Goal: Information Seeking & Learning: Get advice/opinions

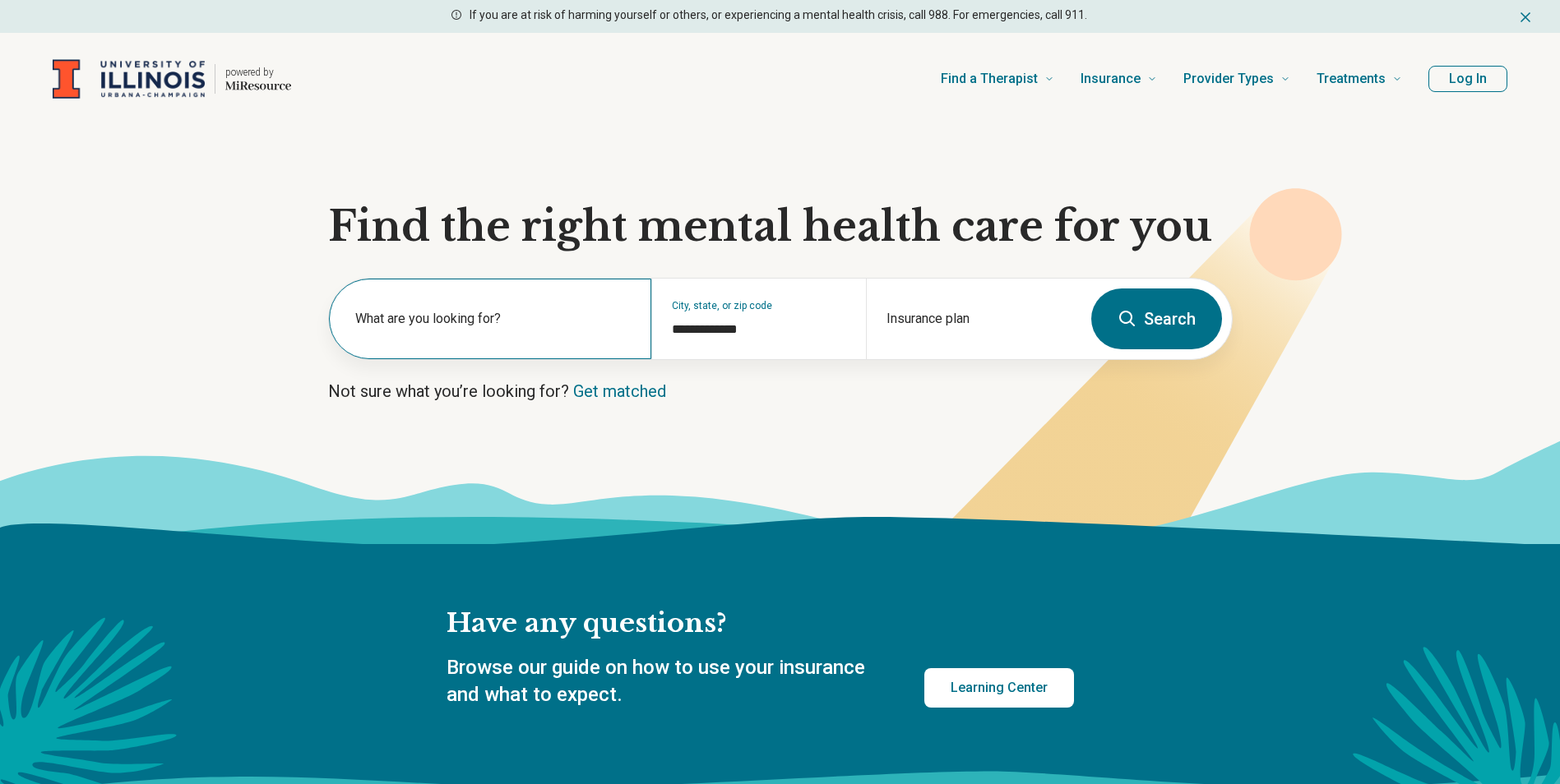
click at [493, 316] on label "What are you looking for?" at bounding box center [493, 319] width 276 height 20
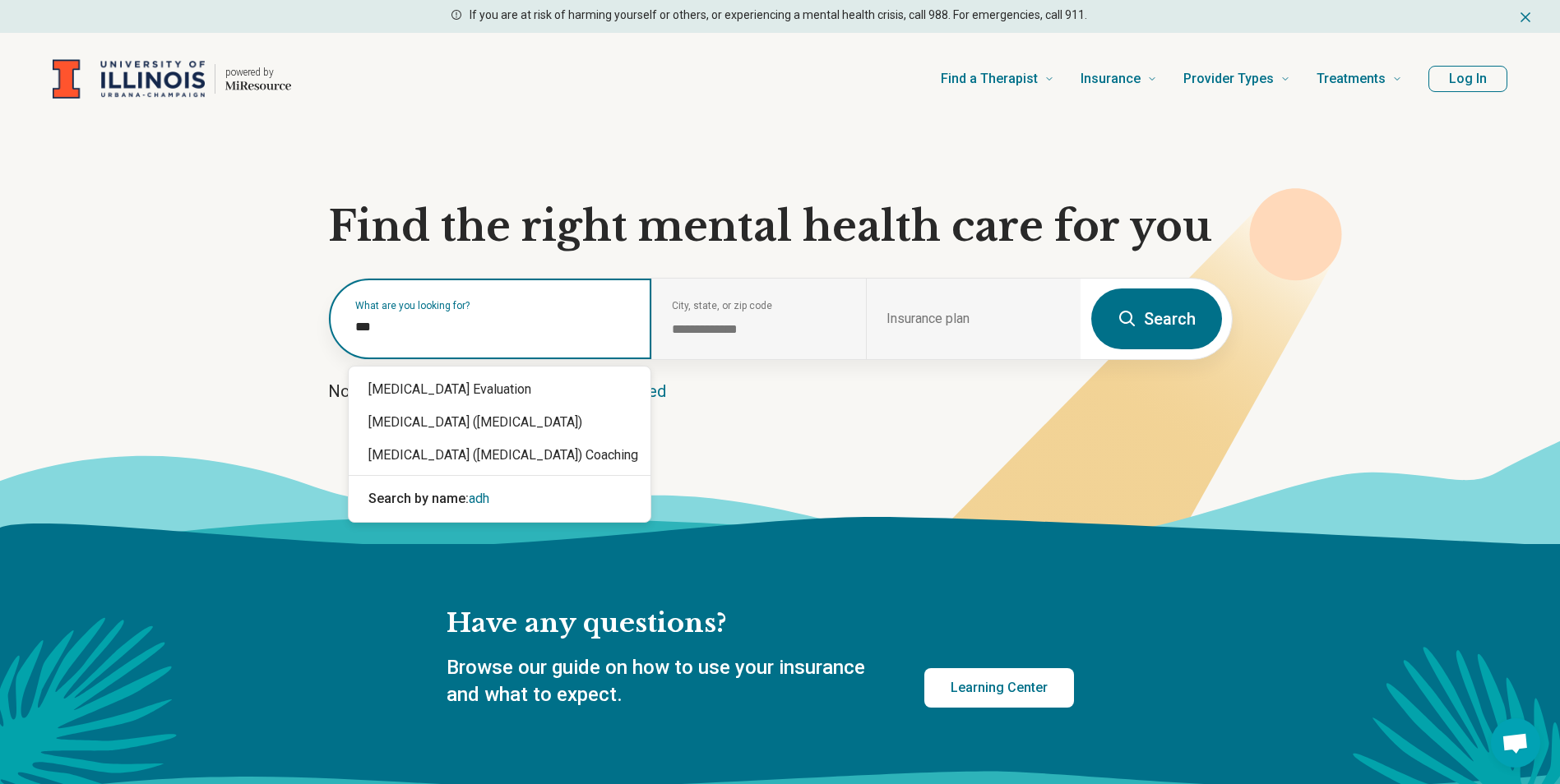
type input "****"
click at [467, 383] on div "[MEDICAL_DATA] Evaluation" at bounding box center [499, 389] width 301 height 33
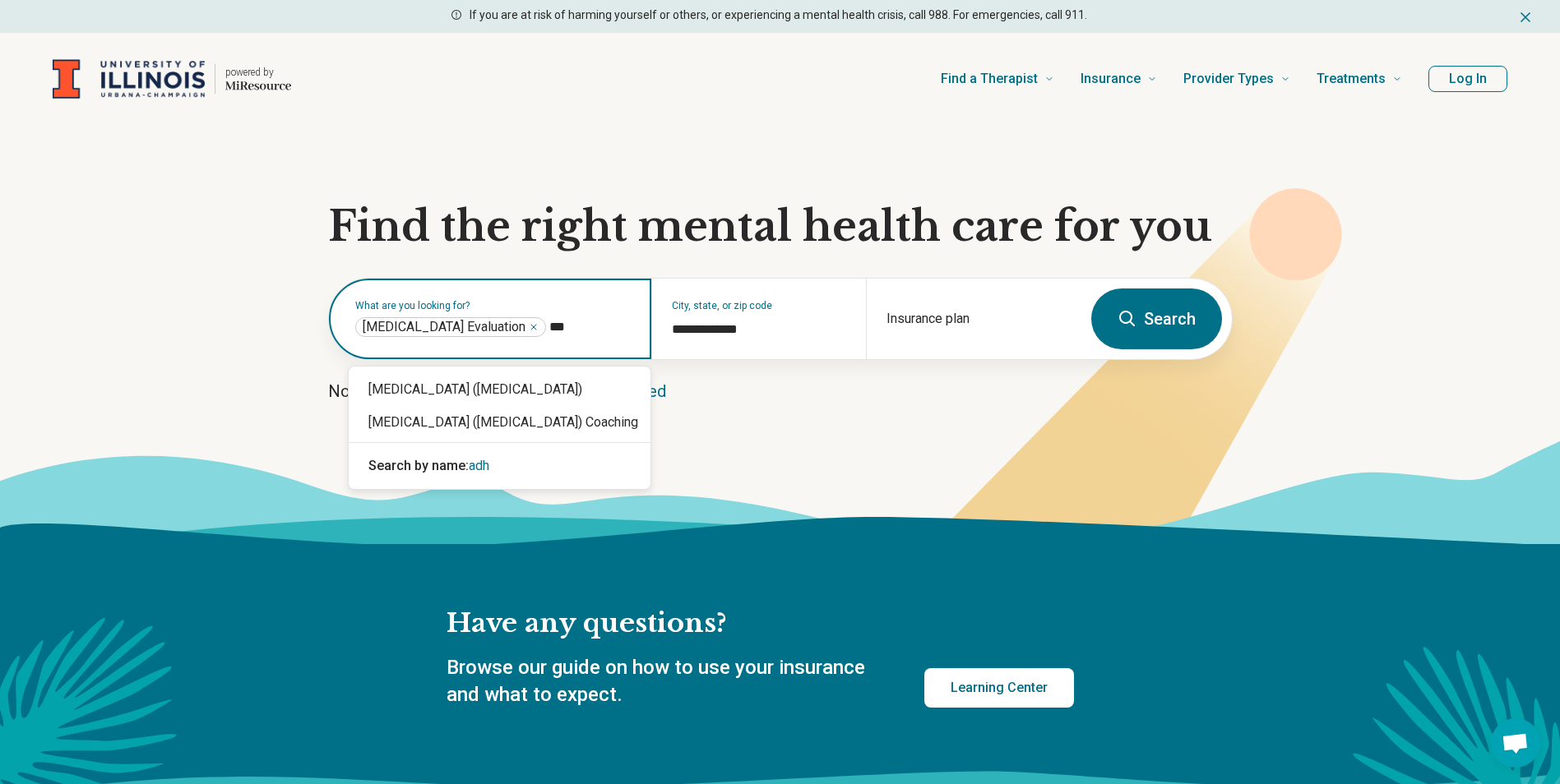
type input "****"
click at [479, 396] on div "[MEDICAL_DATA] ([MEDICAL_DATA])" at bounding box center [499, 389] width 301 height 33
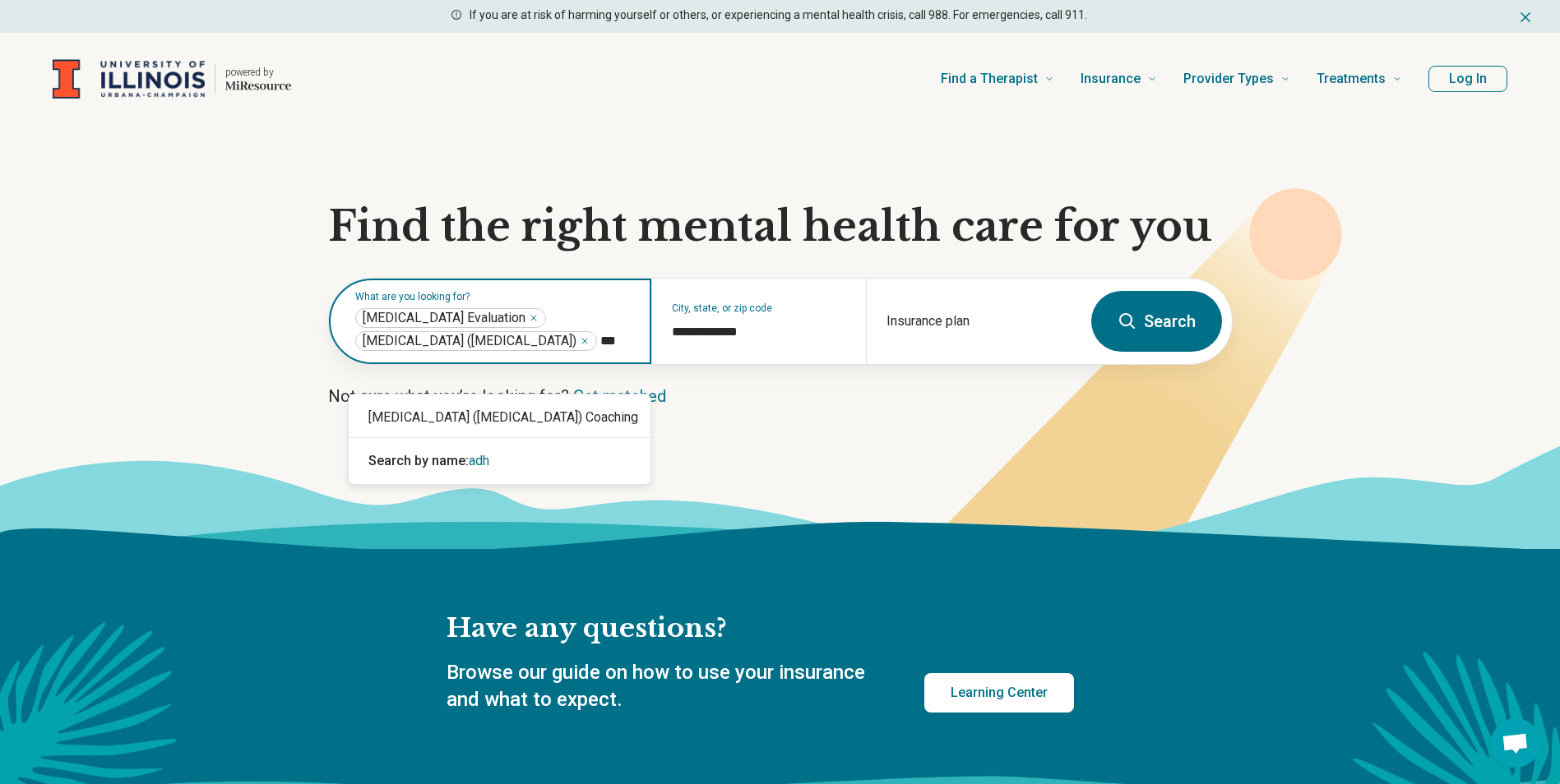
type input "****"
click at [502, 411] on div "[MEDICAL_DATA] ([MEDICAL_DATA]) Coaching" at bounding box center [499, 417] width 301 height 33
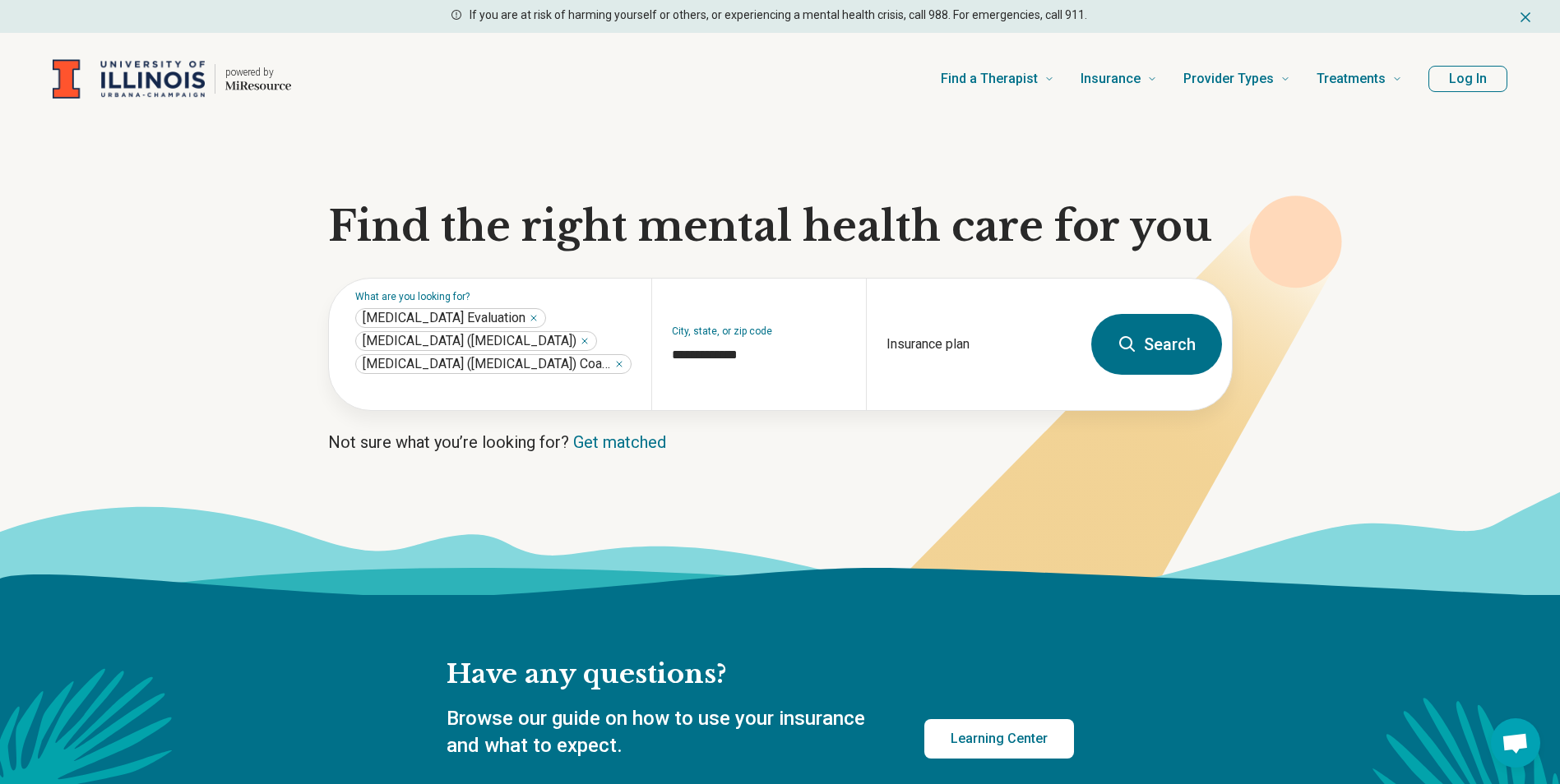
click at [1146, 329] on button "Search" at bounding box center [1157, 344] width 131 height 61
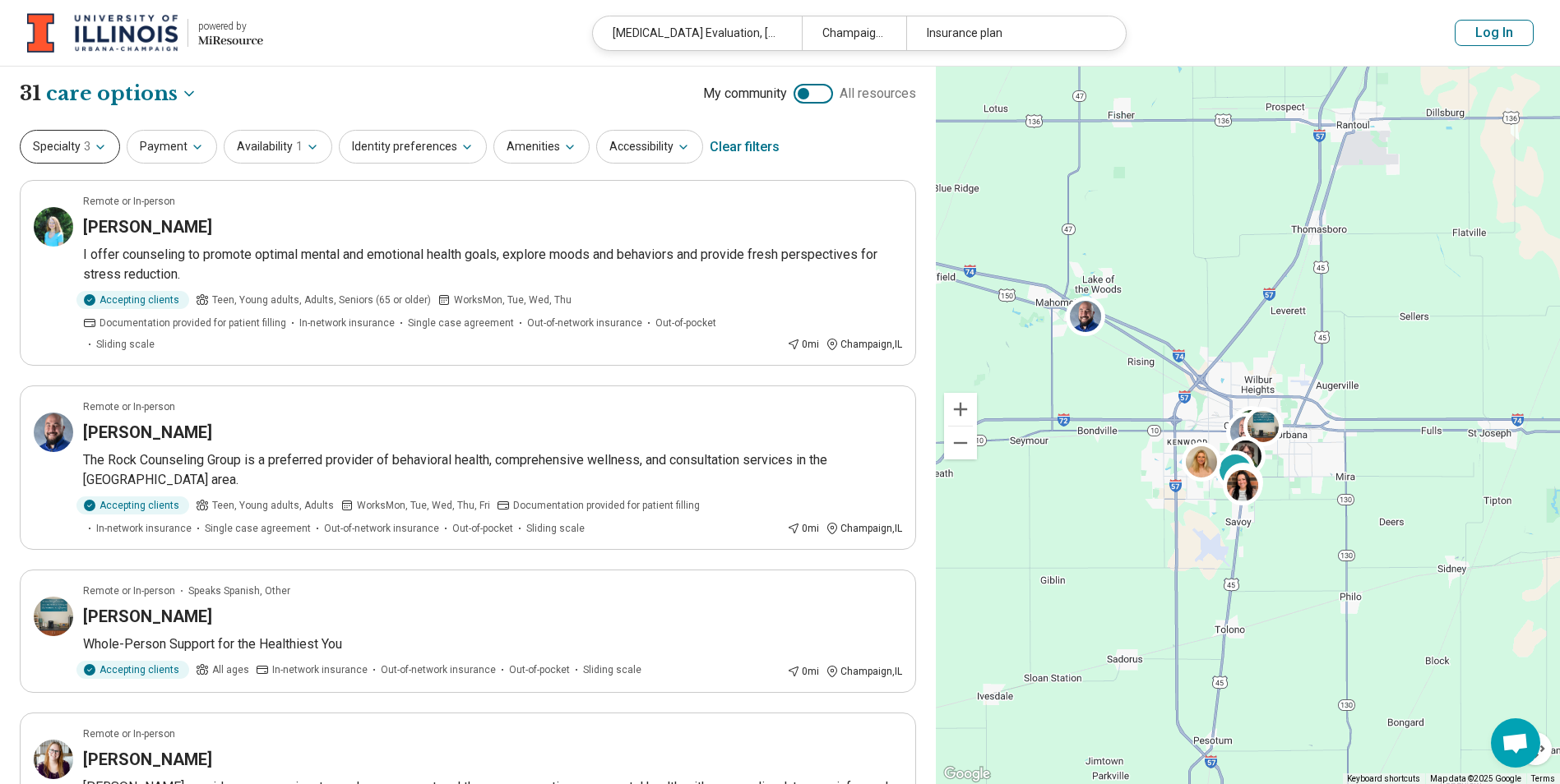
click at [85, 154] on span "3" at bounding box center [87, 146] width 6 height 17
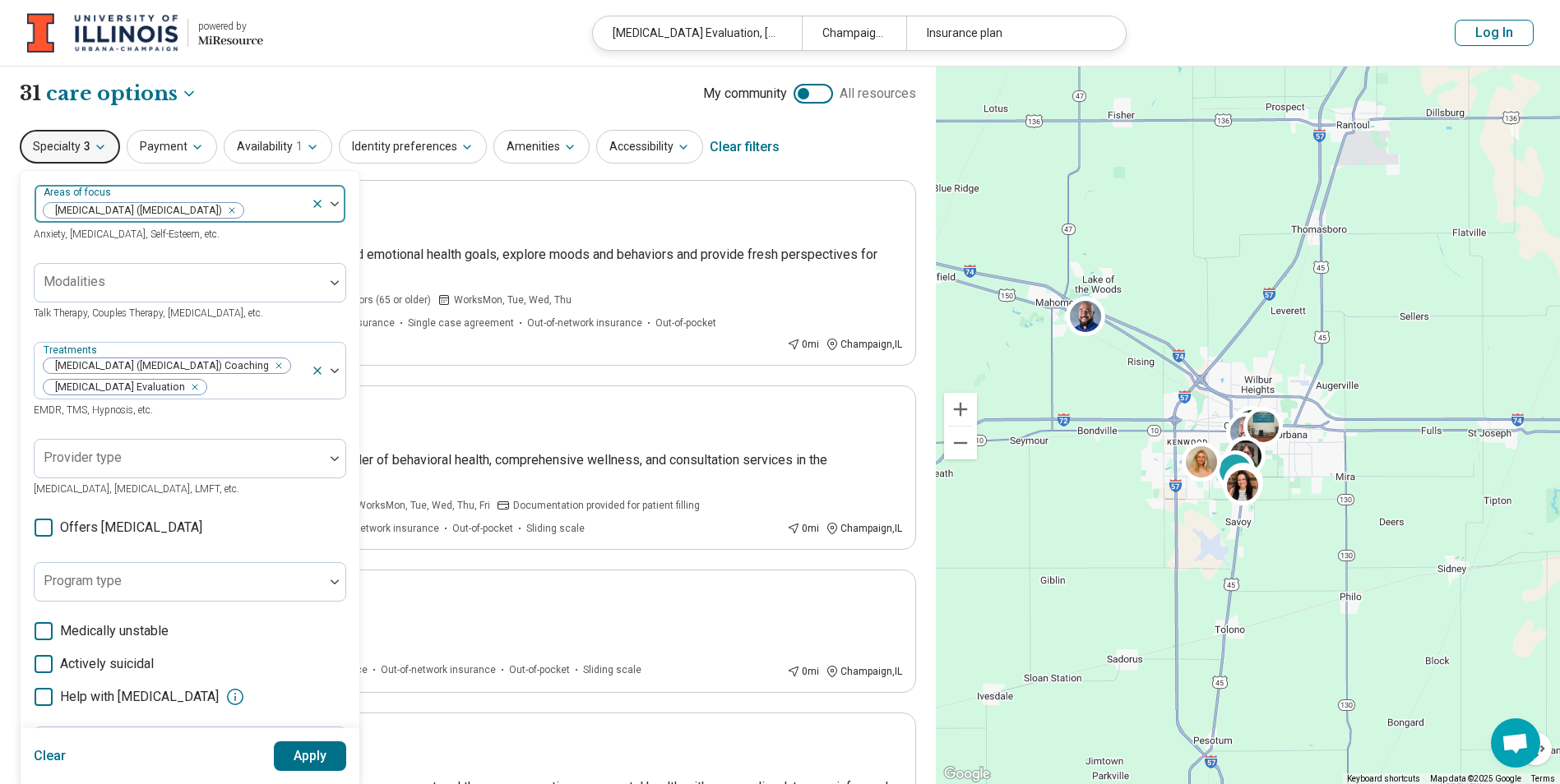
click at [334, 207] on img at bounding box center [335, 204] width 8 height 5
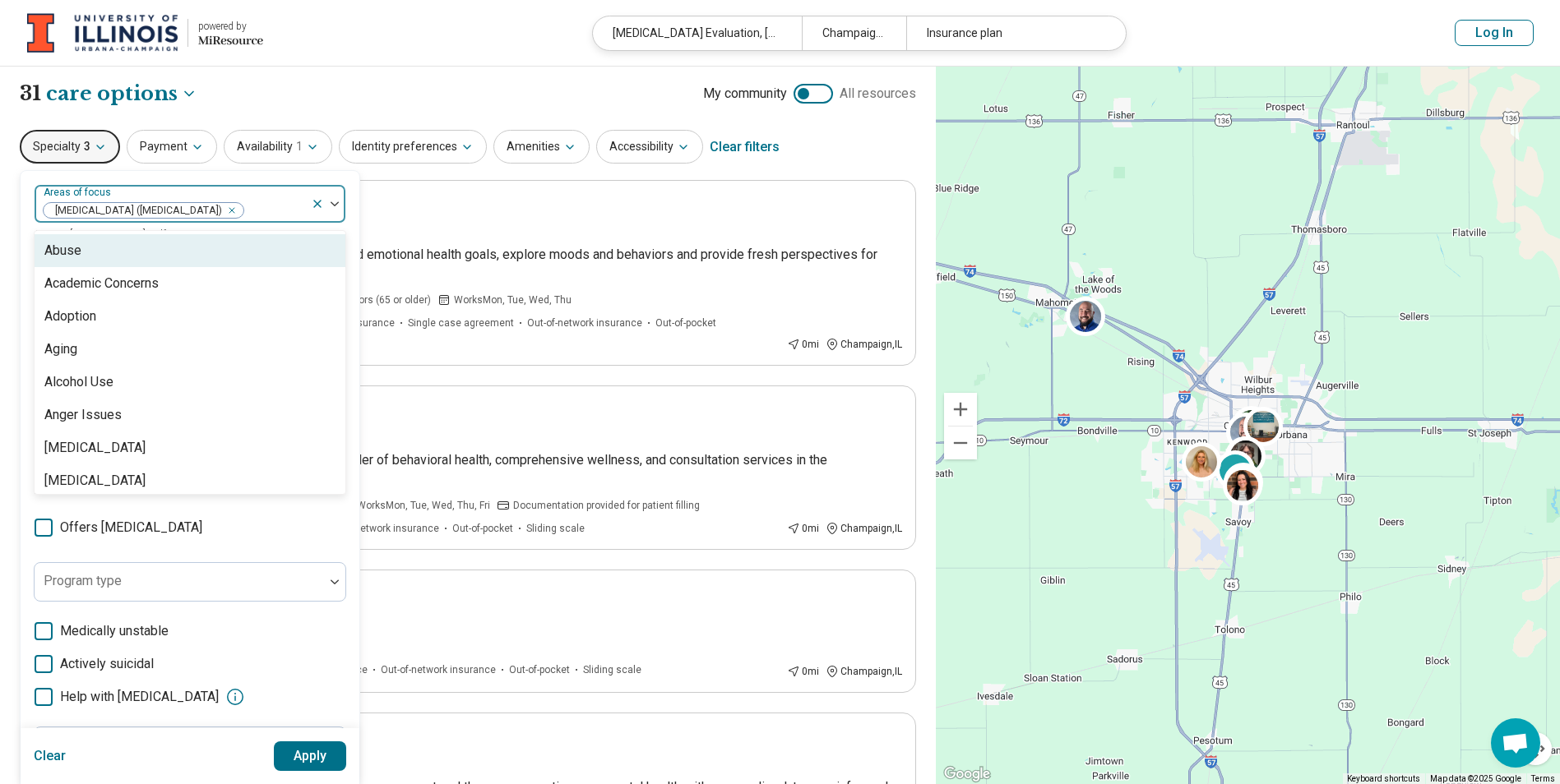
click at [517, 88] on div "**********" at bounding box center [468, 93] width 896 height 28
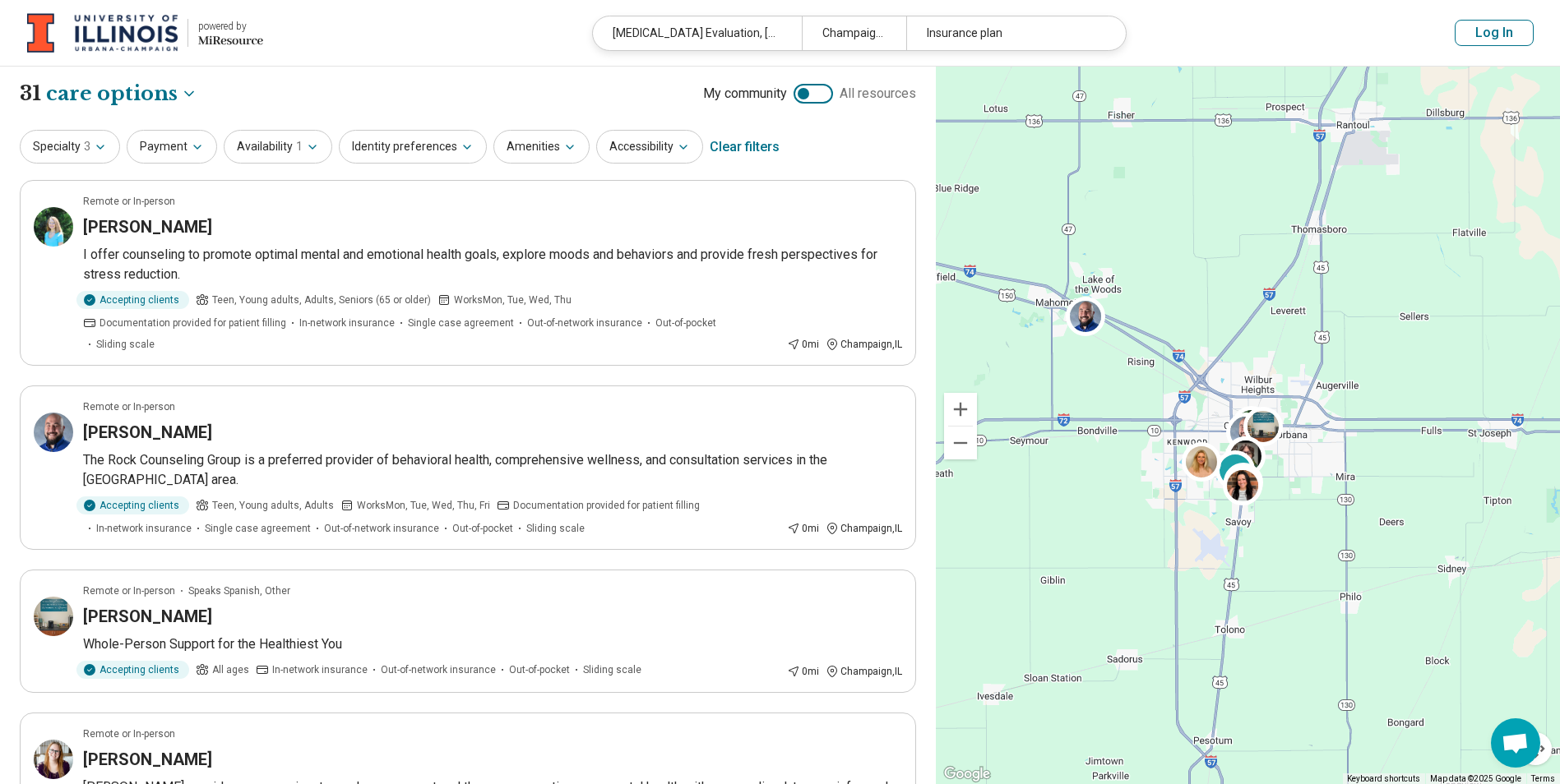
click at [81, 164] on div "Specialty 3 Payment Availability 1 Identity preferences Amenities Accessibility…" at bounding box center [468, 147] width 896 height 39
click at [86, 150] on span "3" at bounding box center [87, 146] width 6 height 17
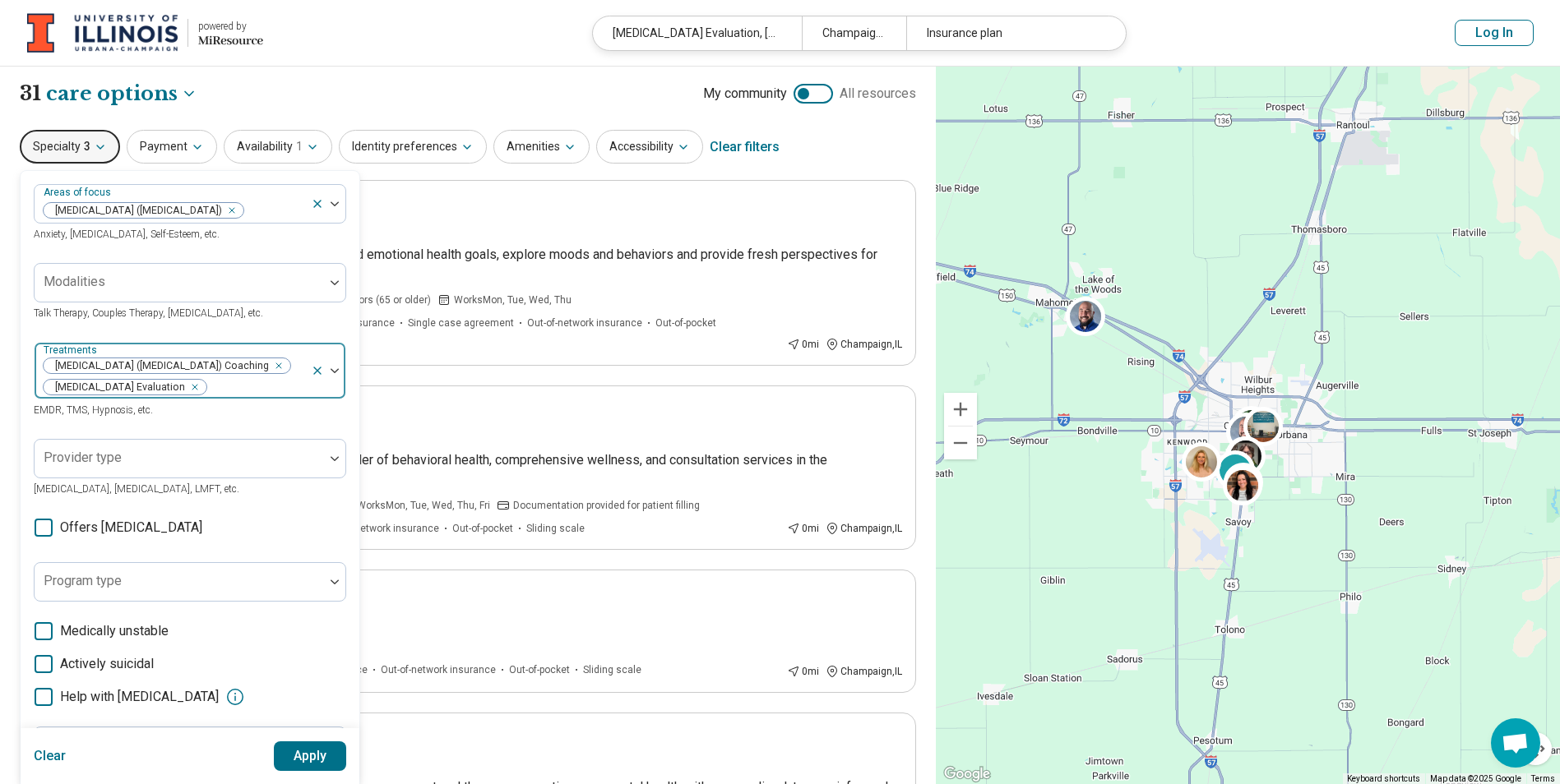
click at [285, 374] on div "Remove [object Object]" at bounding box center [276, 366] width 20 height 20
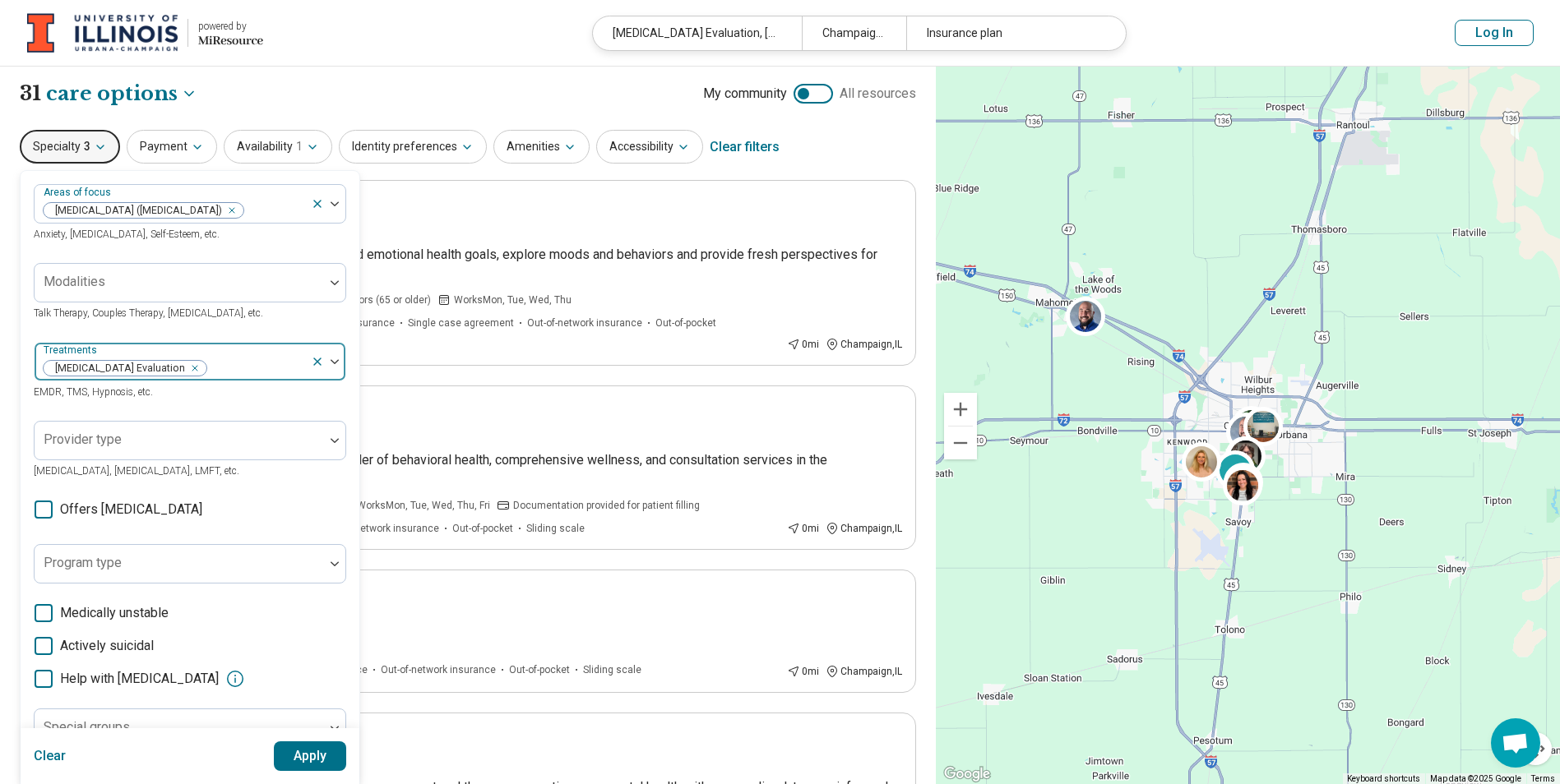
click at [315, 754] on button "Apply" at bounding box center [310, 755] width 73 height 30
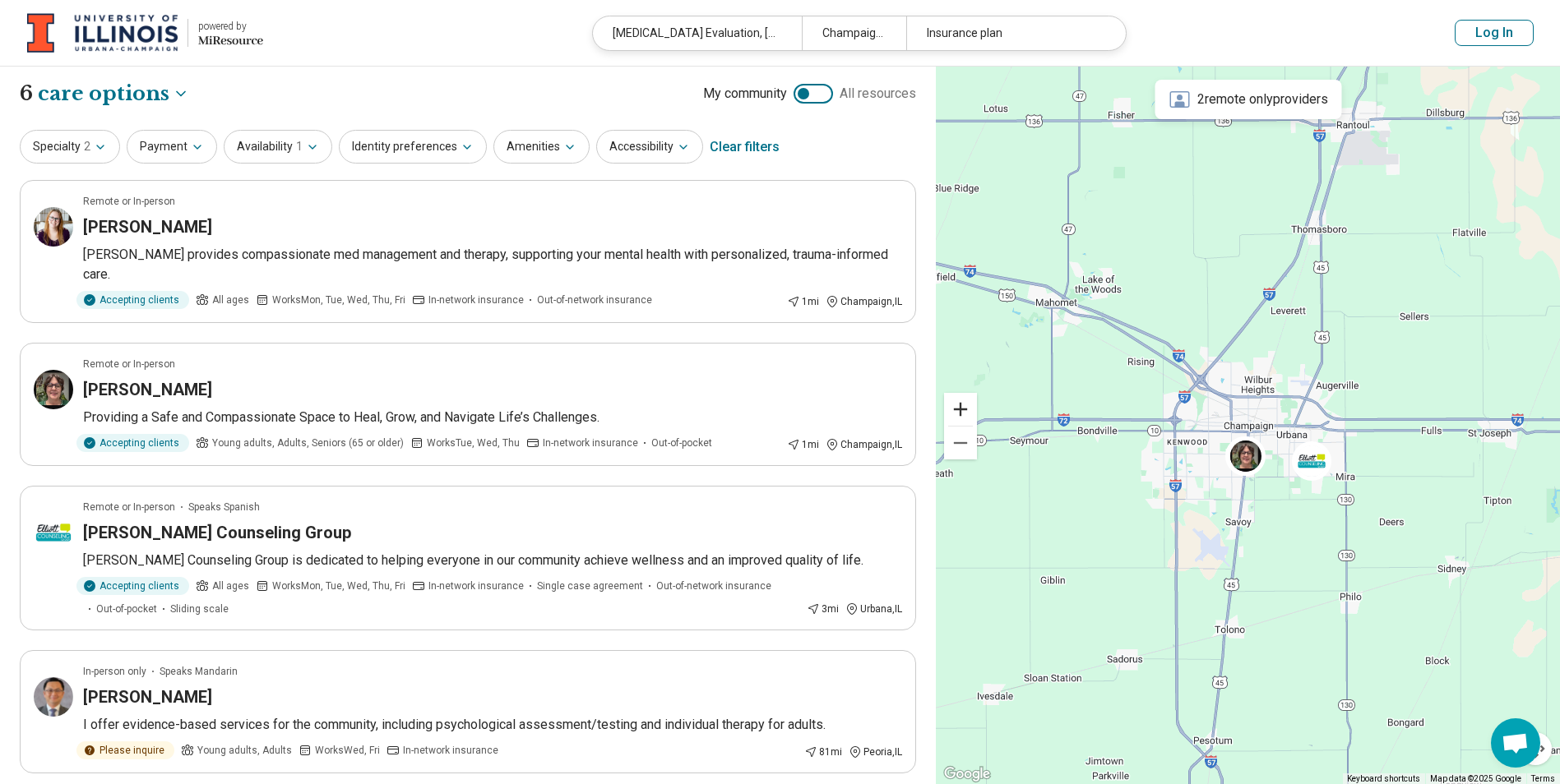
click at [966, 413] on button "Zoom in" at bounding box center [960, 409] width 33 height 33
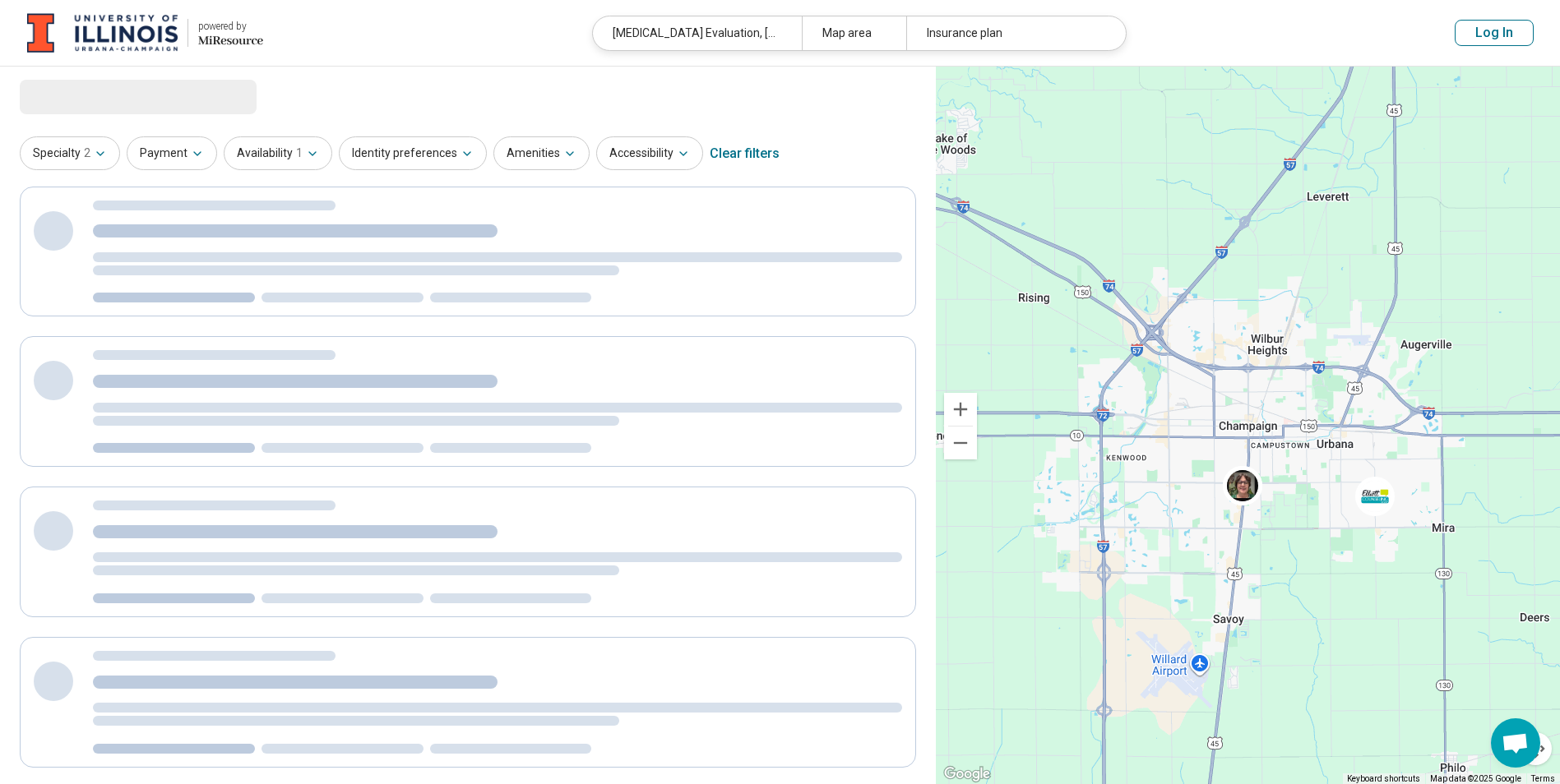
click at [966, 413] on button "Zoom in" at bounding box center [960, 409] width 33 height 33
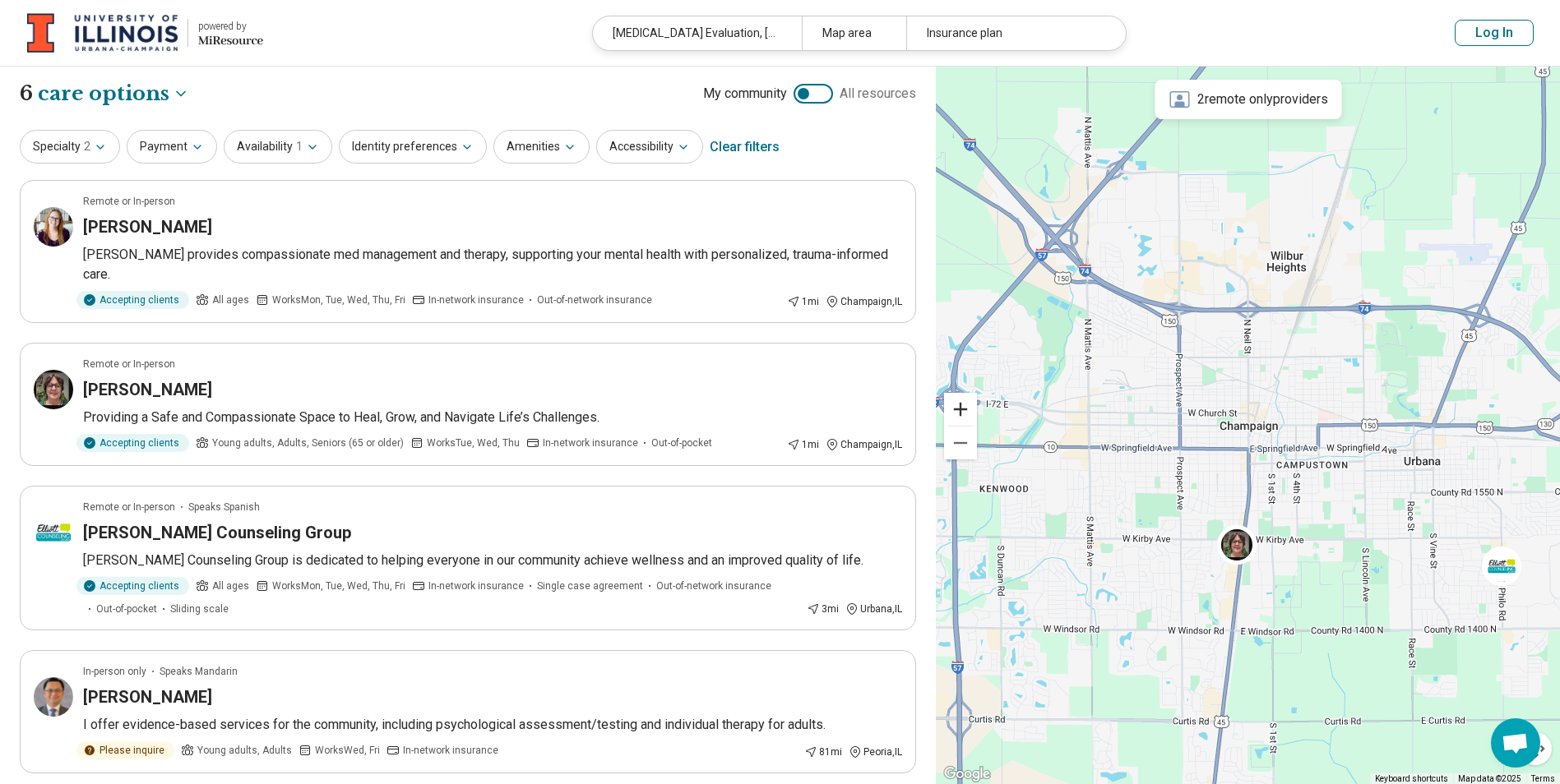
click at [966, 413] on button "Zoom in" at bounding box center [960, 409] width 33 height 33
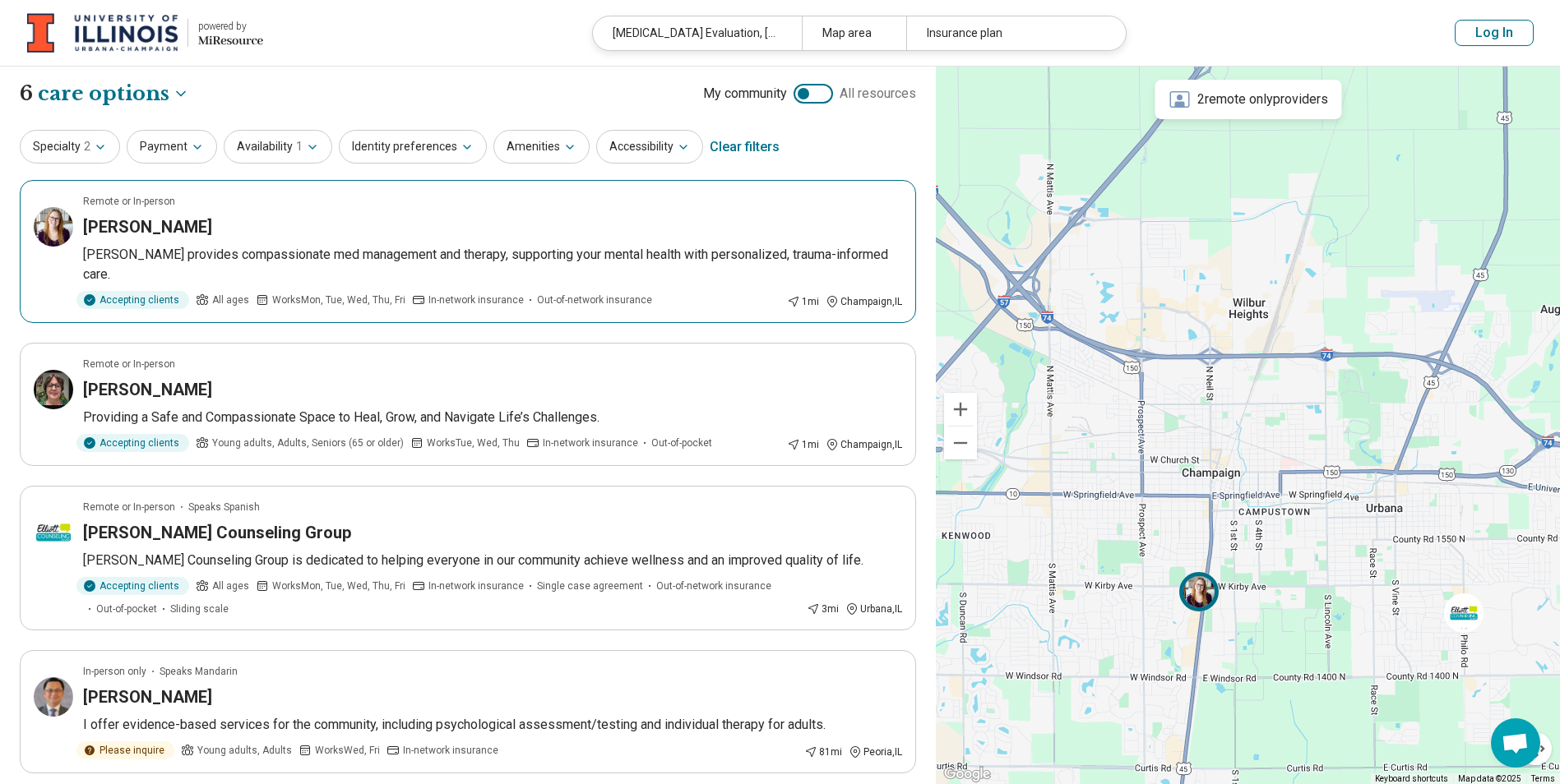
click at [434, 251] on p "[PERSON_NAME] provides compassionate med management and therapy, supporting you…" at bounding box center [493, 265] width 819 height 39
click at [962, 440] on button "Zoom out" at bounding box center [960, 443] width 33 height 33
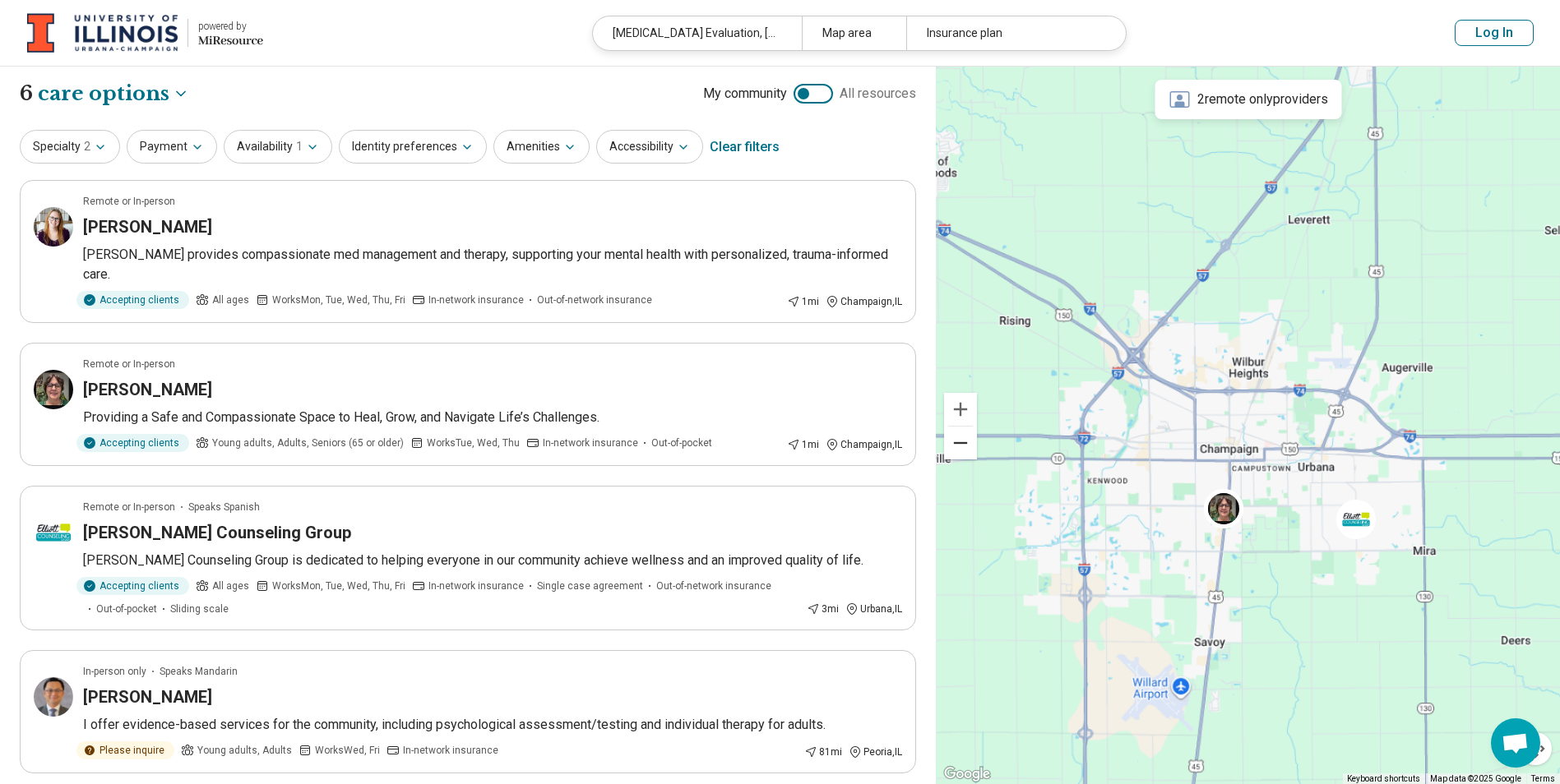
click at [962, 446] on button "Zoom out" at bounding box center [960, 443] width 33 height 33
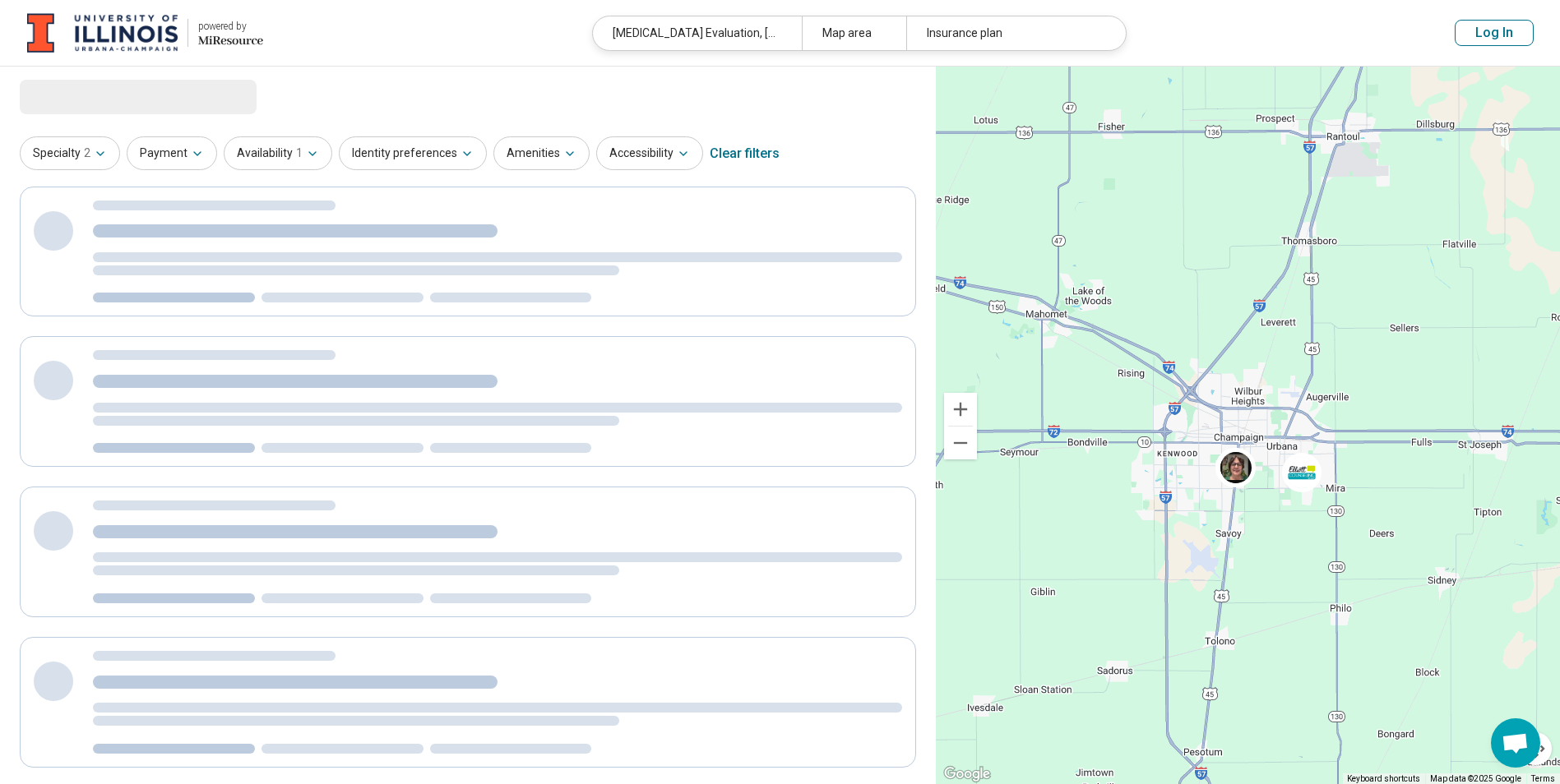
click at [962, 446] on button "Zoom out" at bounding box center [960, 443] width 33 height 33
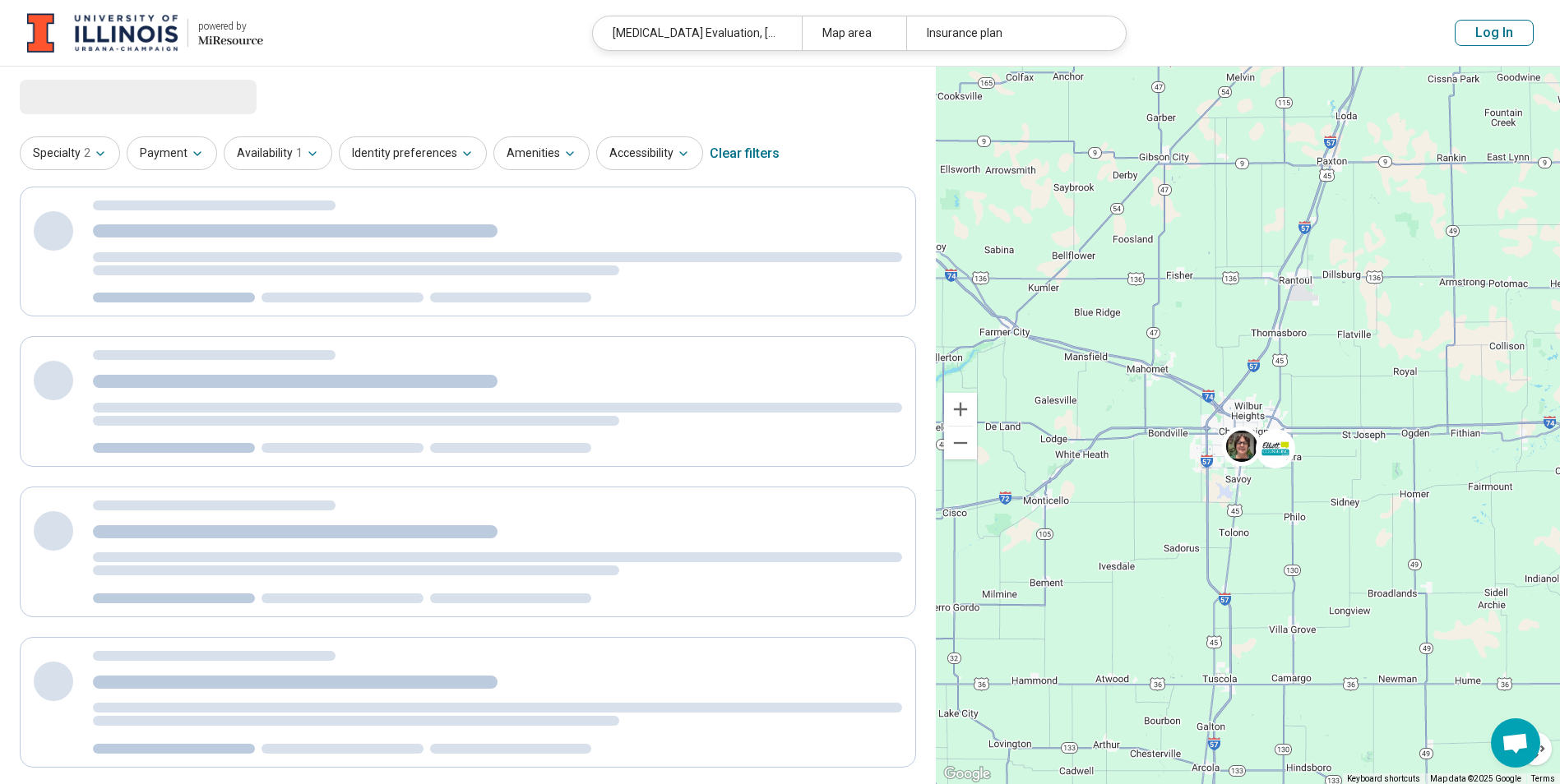
click at [962, 446] on button "Zoom out" at bounding box center [960, 443] width 33 height 33
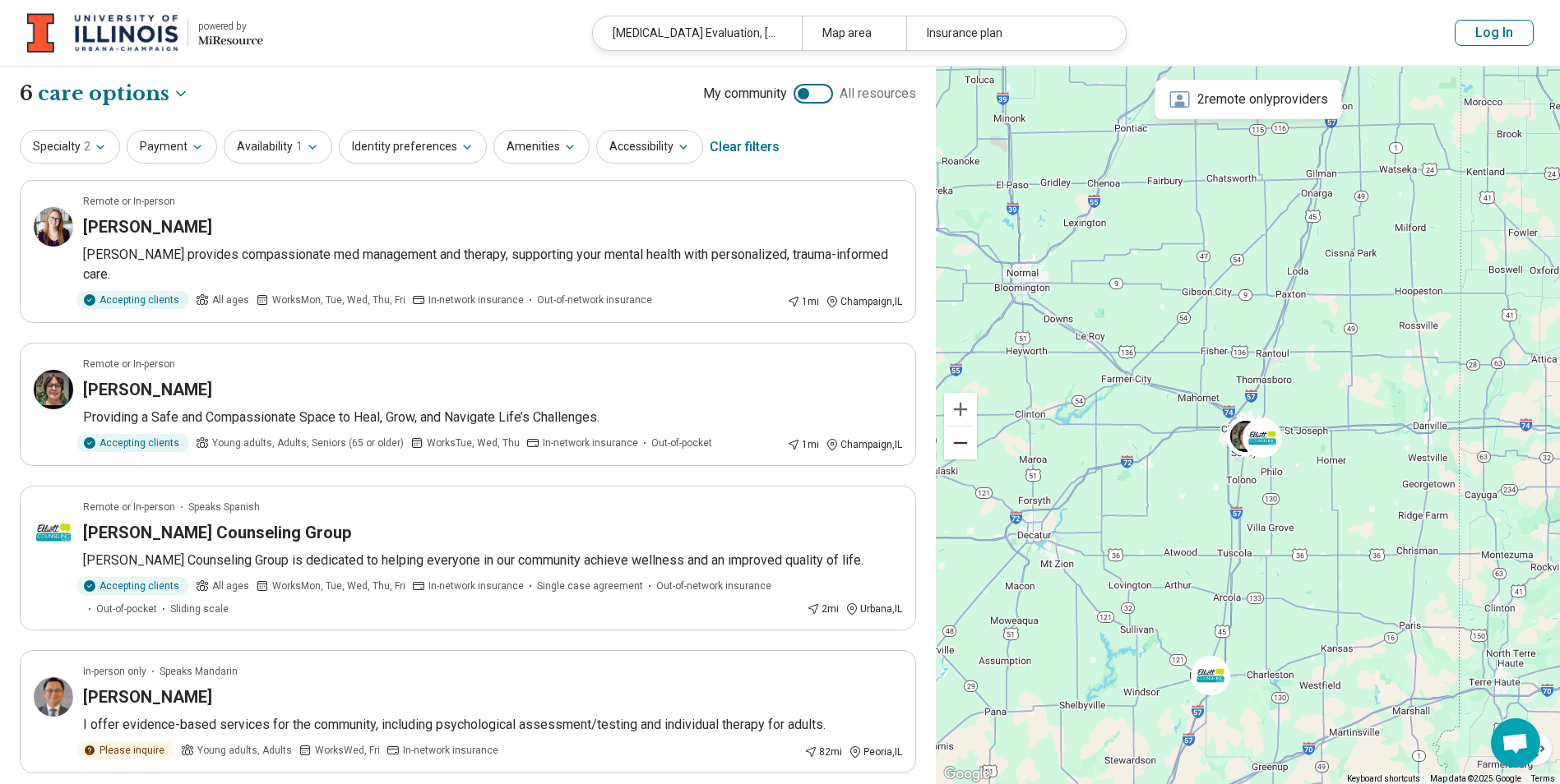
click at [962, 446] on button "Zoom out" at bounding box center [960, 443] width 33 height 33
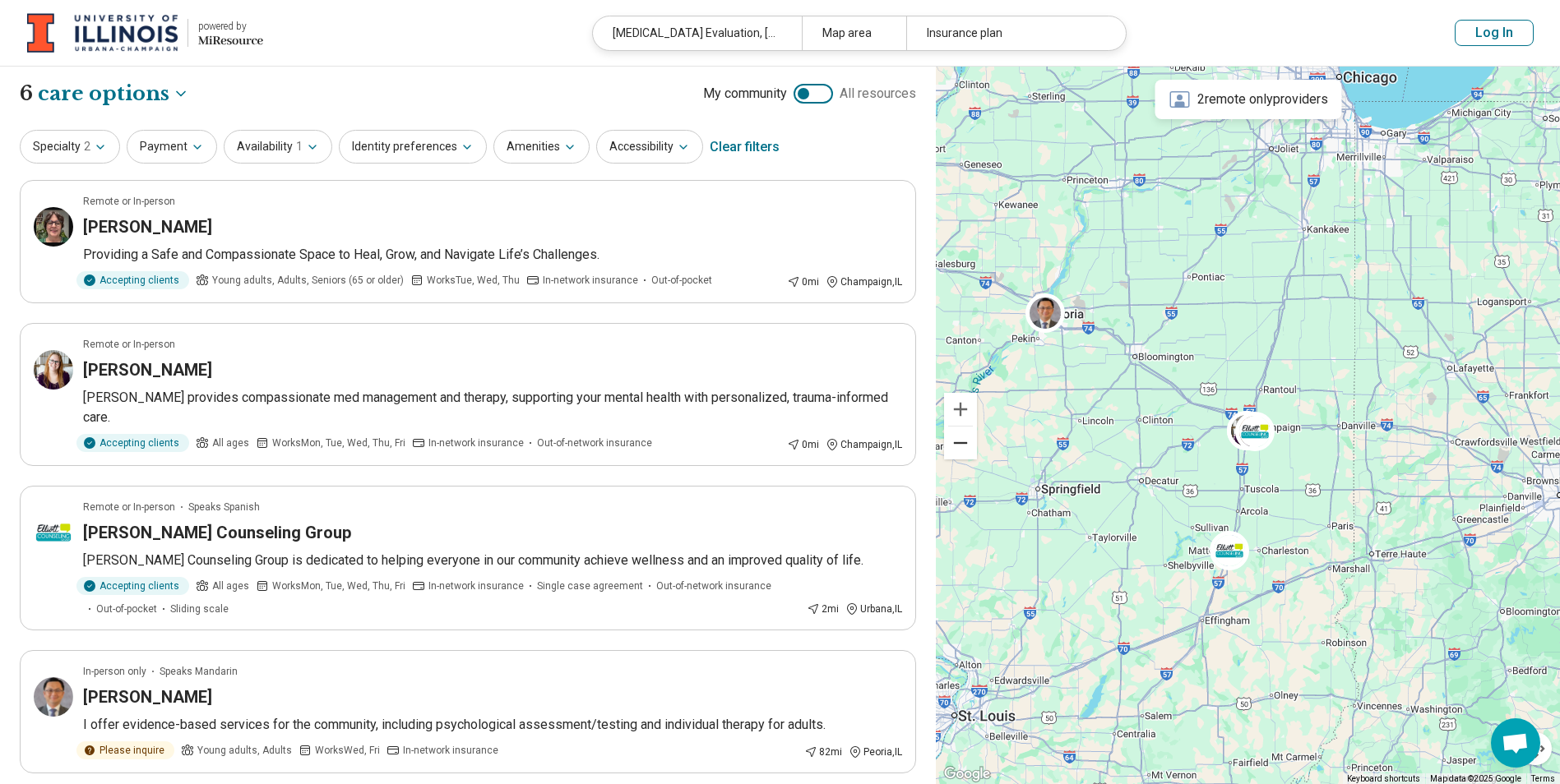
click at [962, 446] on button "Zoom out" at bounding box center [960, 443] width 33 height 33
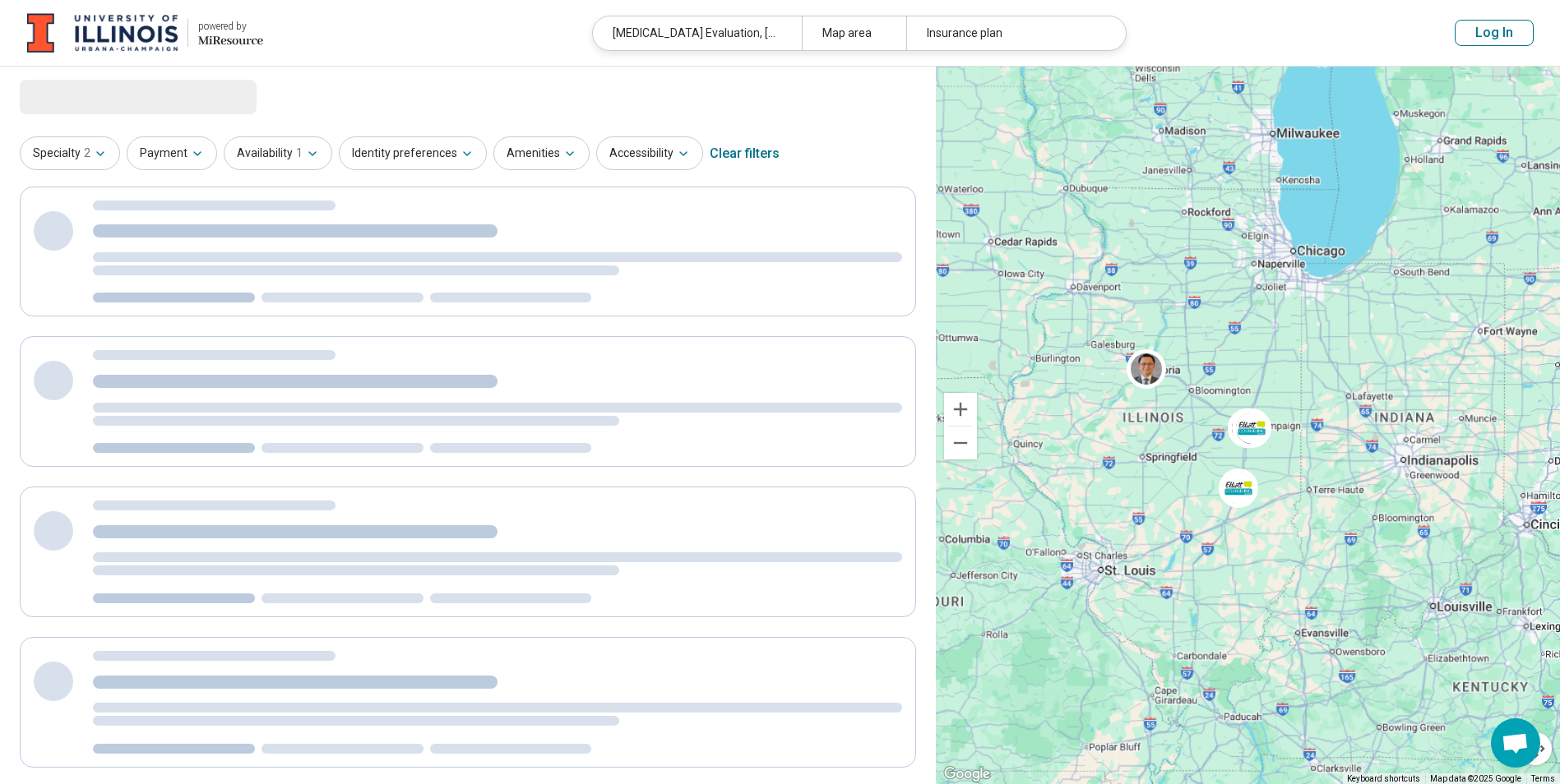
select select "***"
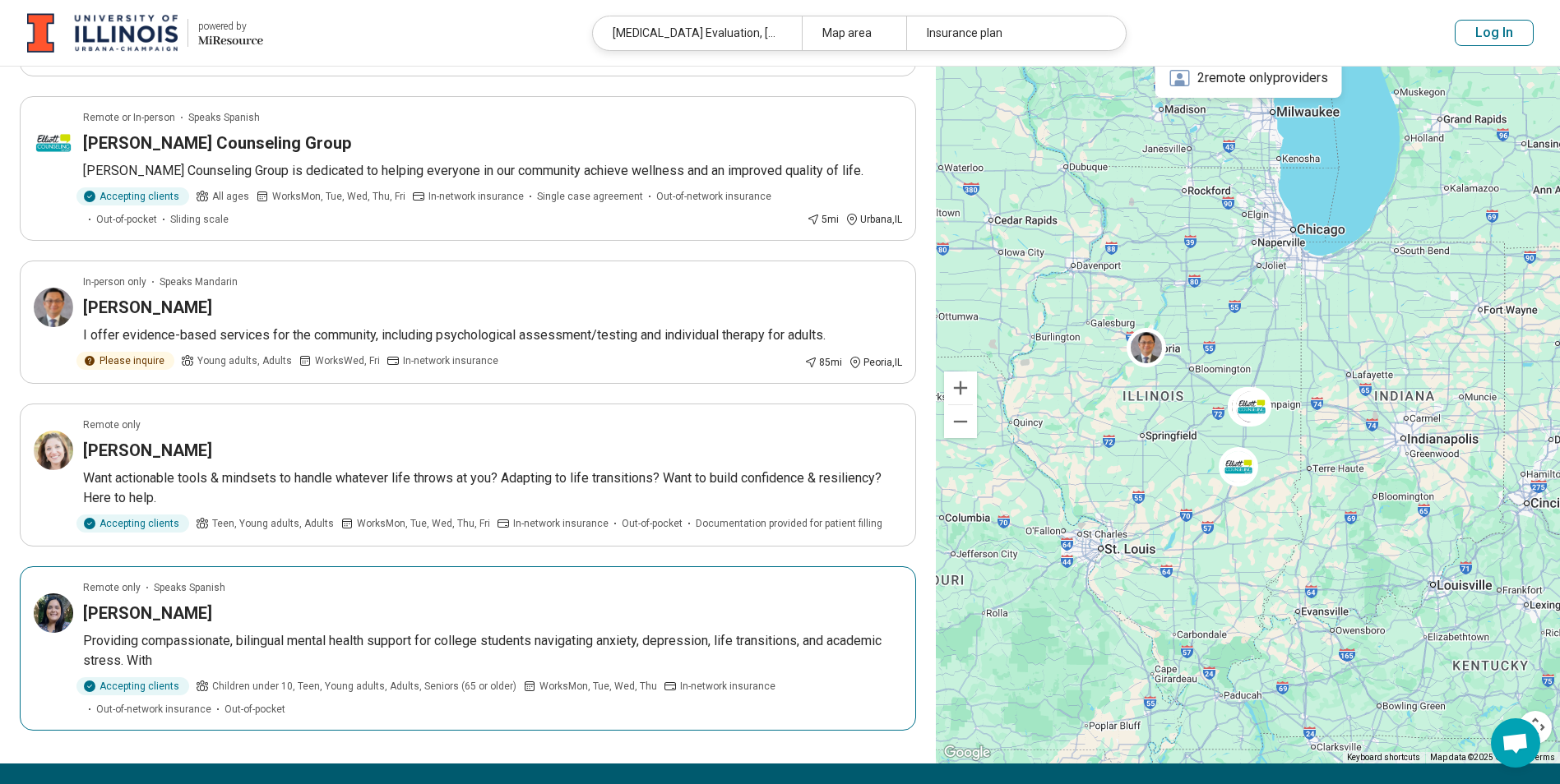
scroll to position [493, 0]
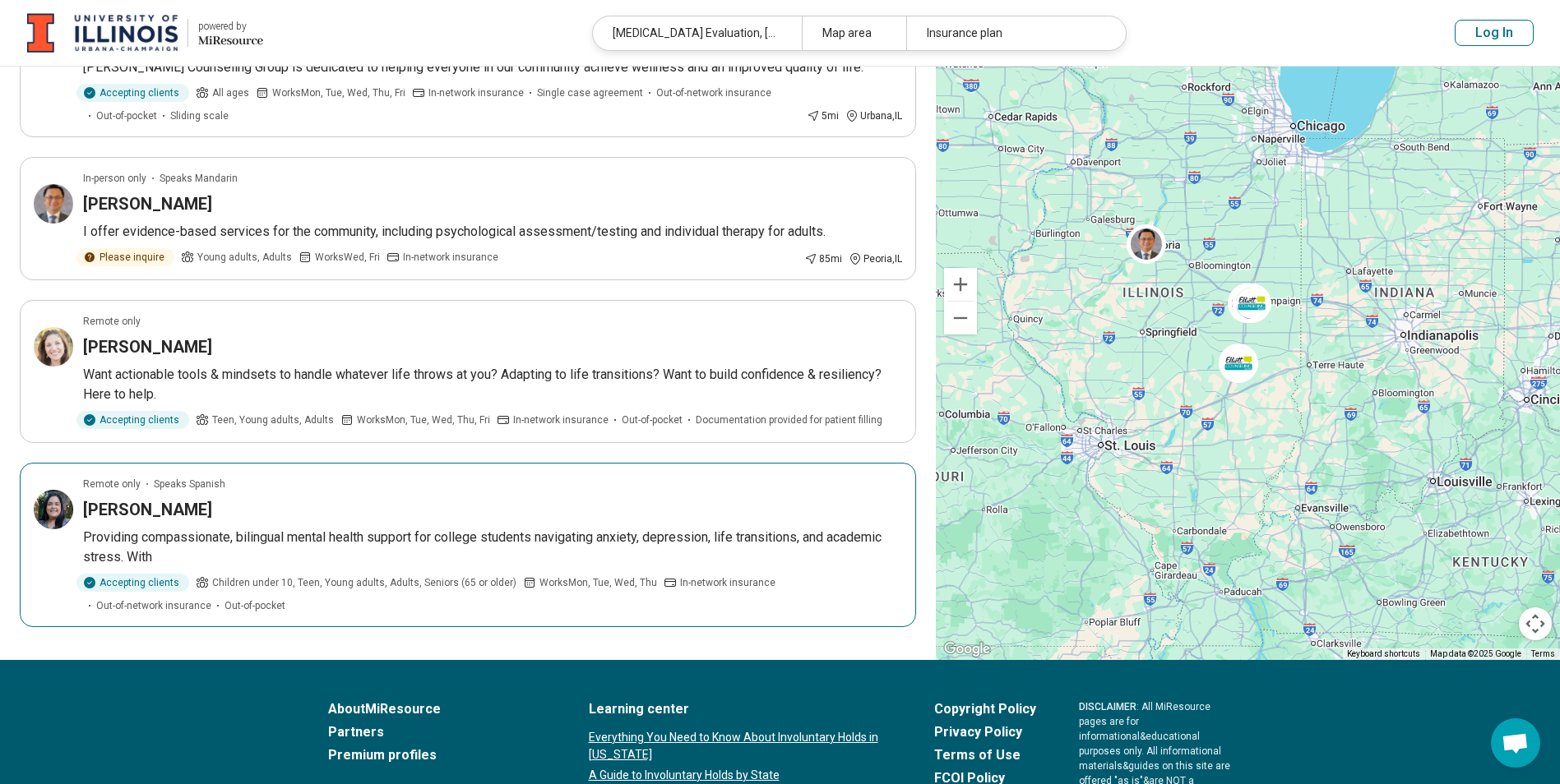
click at [267, 531] on p "Providing compassionate, bilingual mental health support for college students n…" at bounding box center [493, 547] width 819 height 39
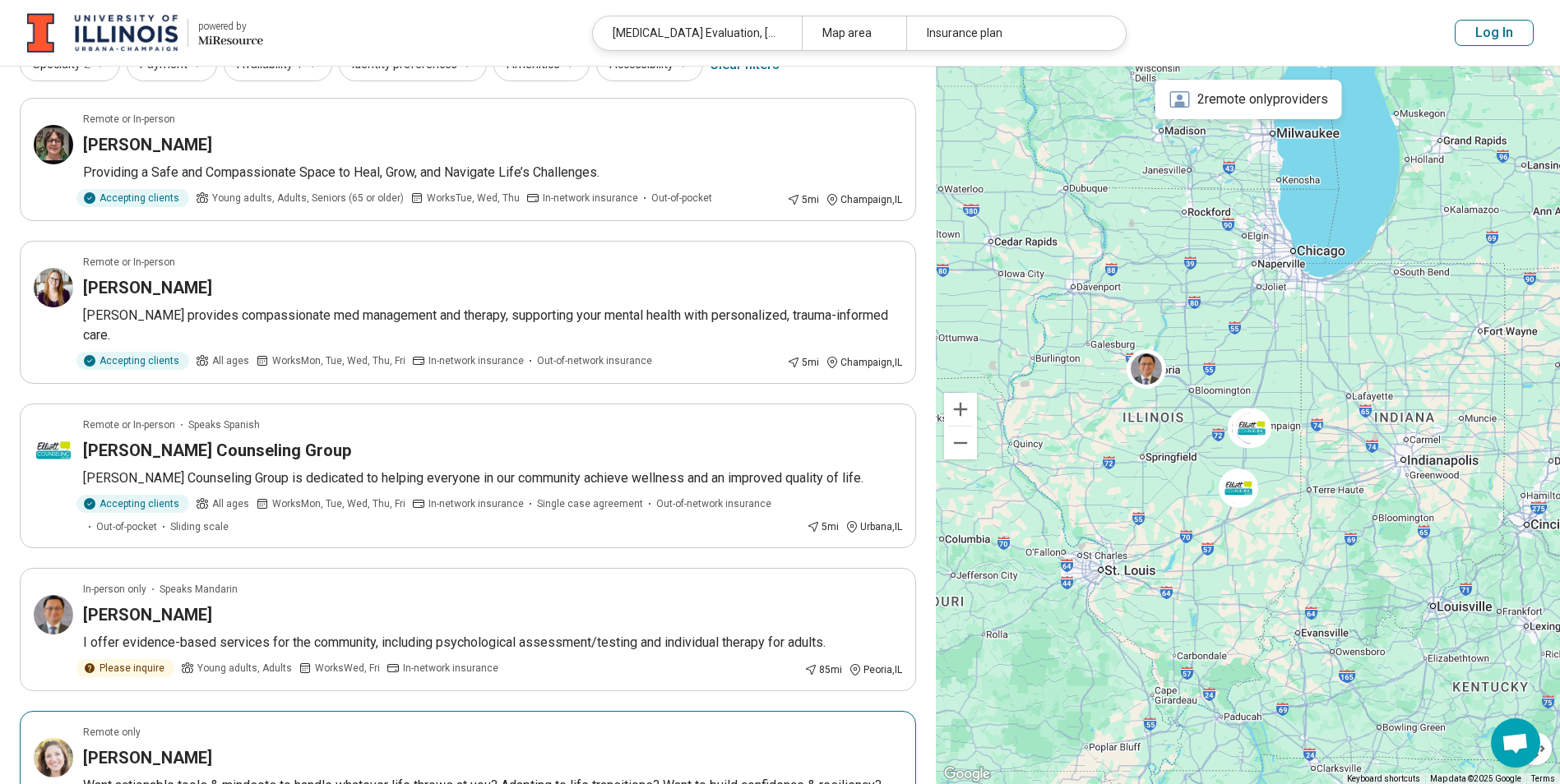
scroll to position [0, 0]
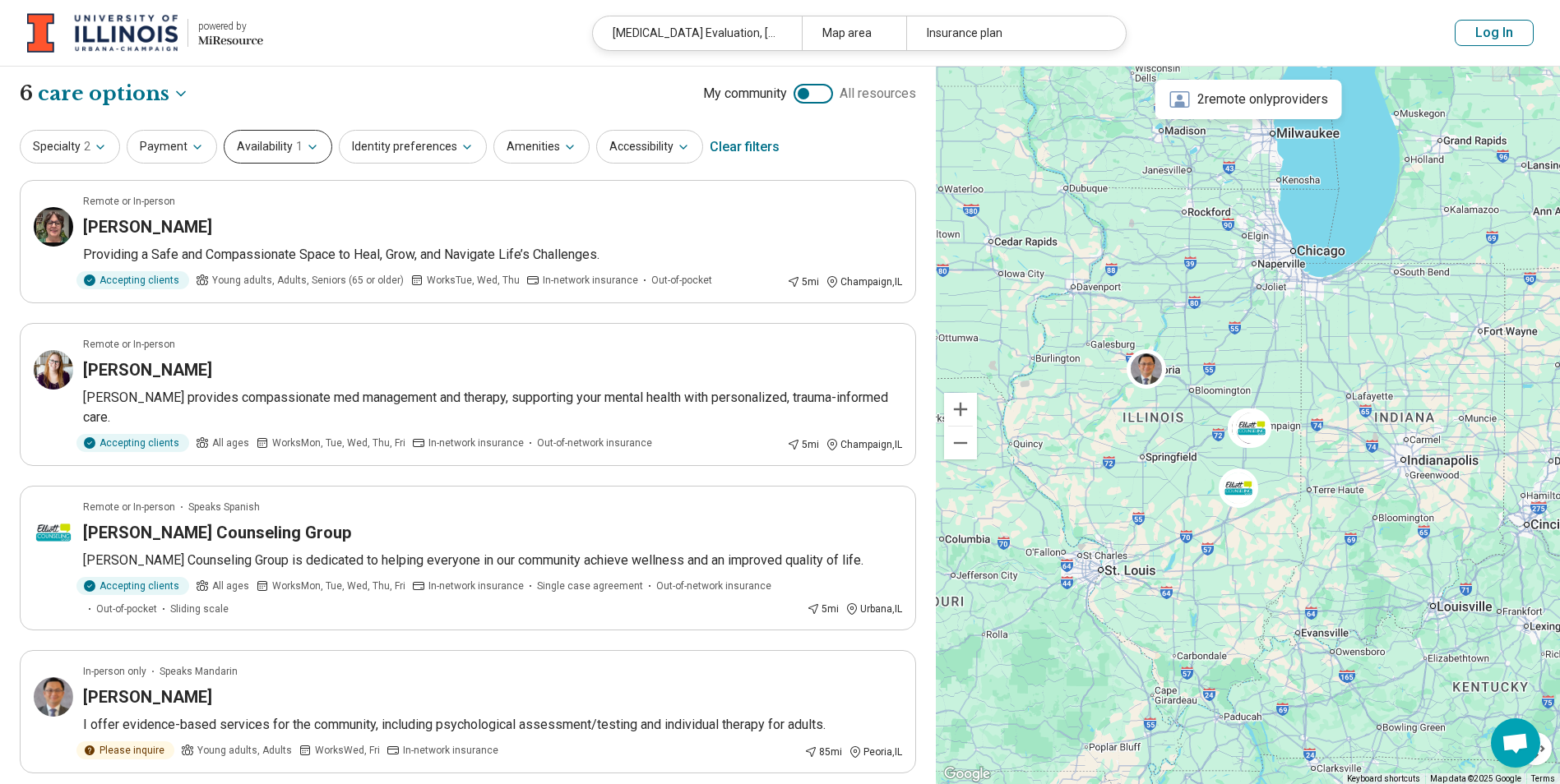
click at [308, 150] on icon "button" at bounding box center [312, 147] width 13 height 13
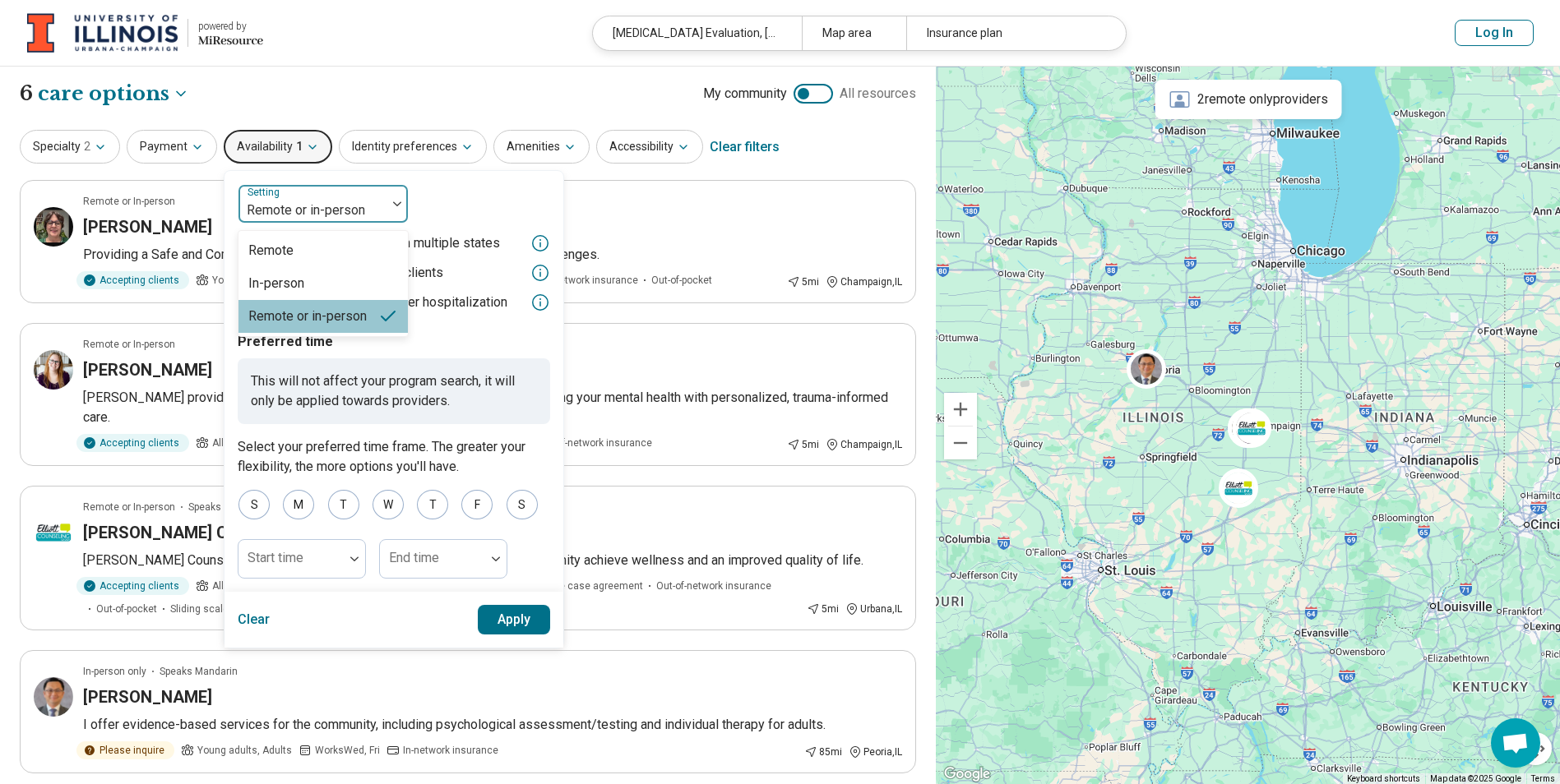
click at [343, 189] on div "Remote or in-person" at bounding box center [312, 204] width 148 height 36
click at [316, 275] on div "In-person" at bounding box center [323, 283] width 169 height 33
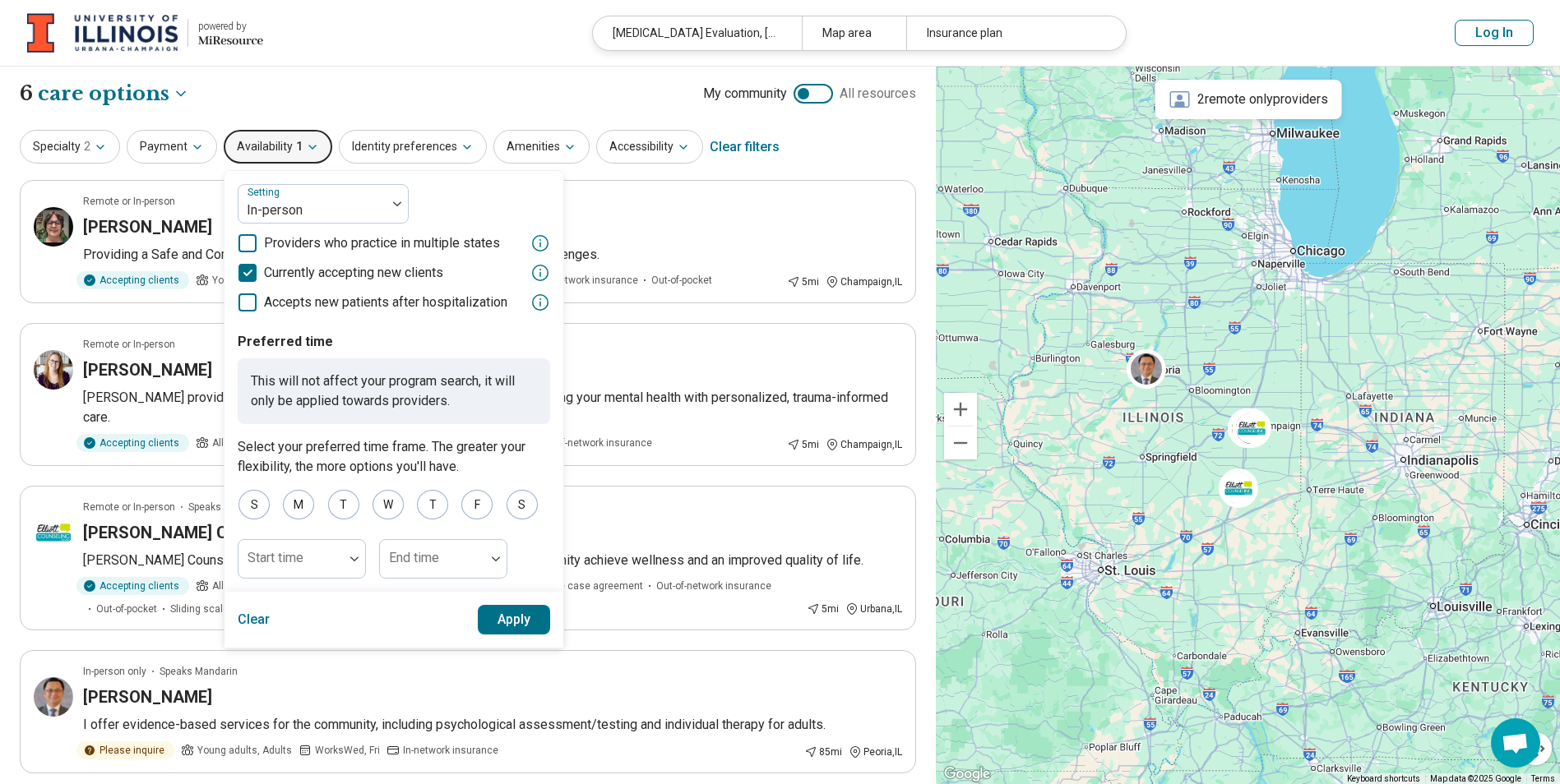
click at [513, 609] on button "Apply" at bounding box center [514, 620] width 73 height 30
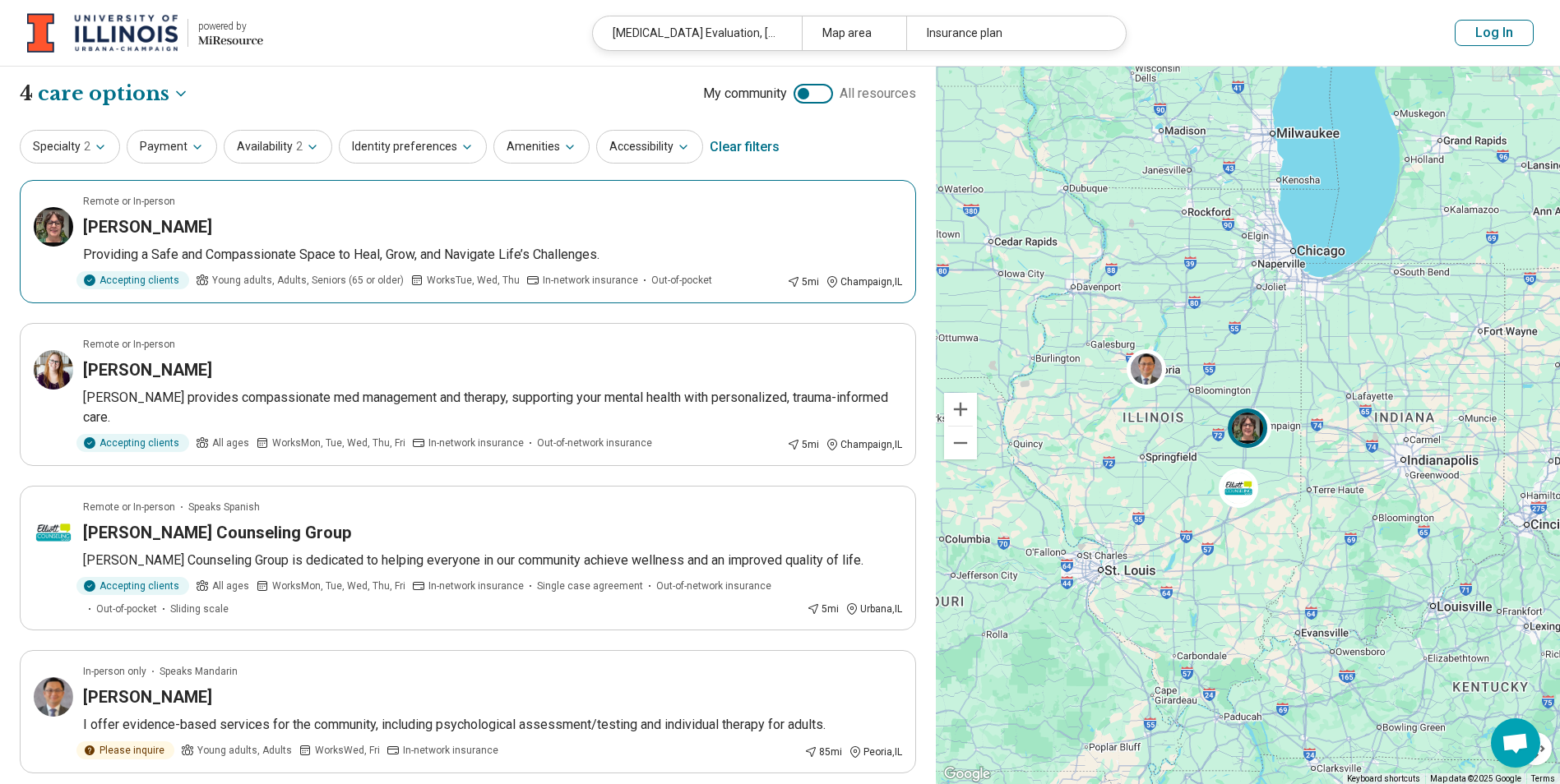
click at [423, 226] on div "[PERSON_NAME]" at bounding box center [493, 227] width 819 height 23
click at [81, 149] on button "Specialty 2" at bounding box center [70, 147] width 100 height 34
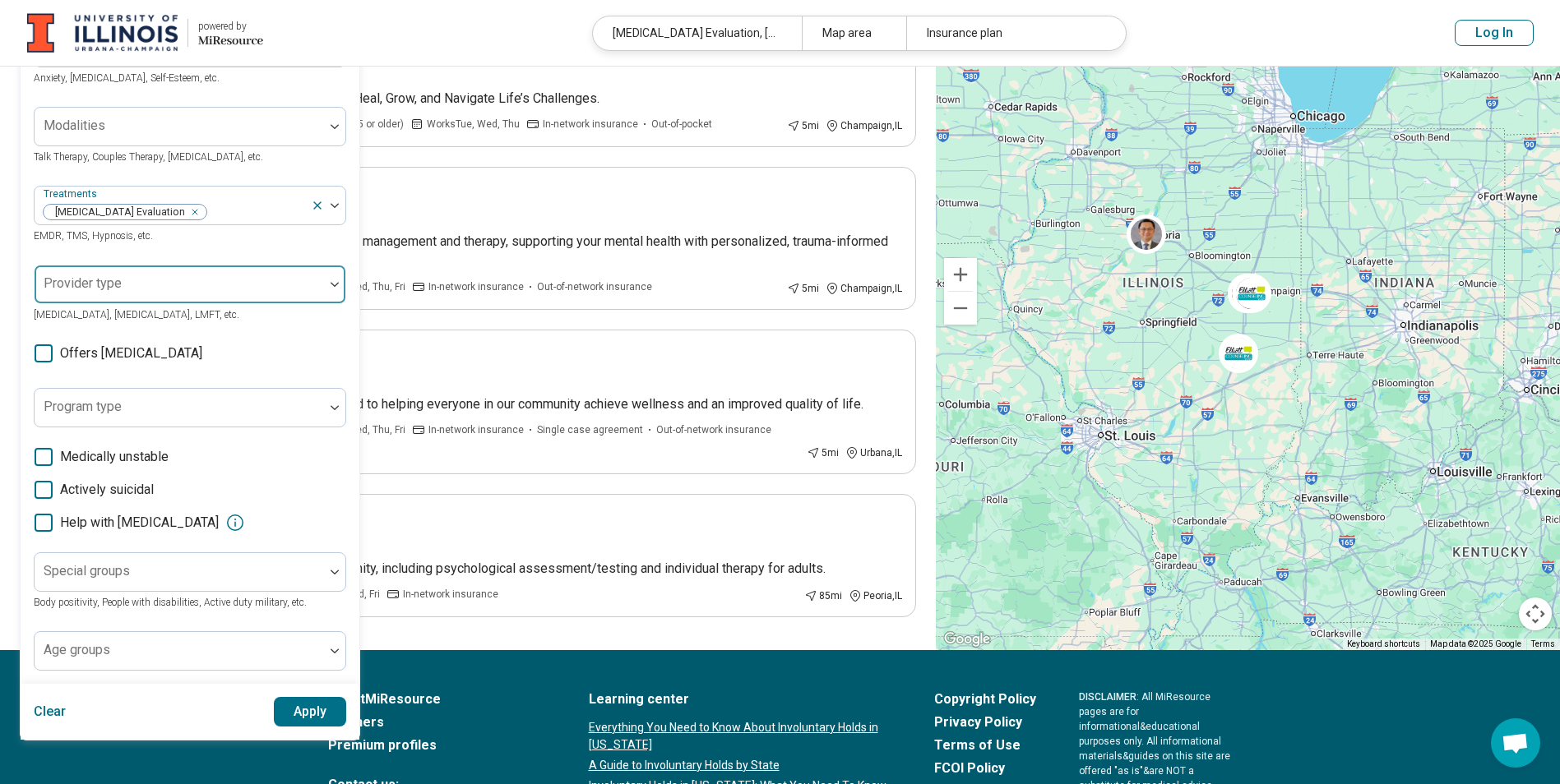
scroll to position [164, 0]
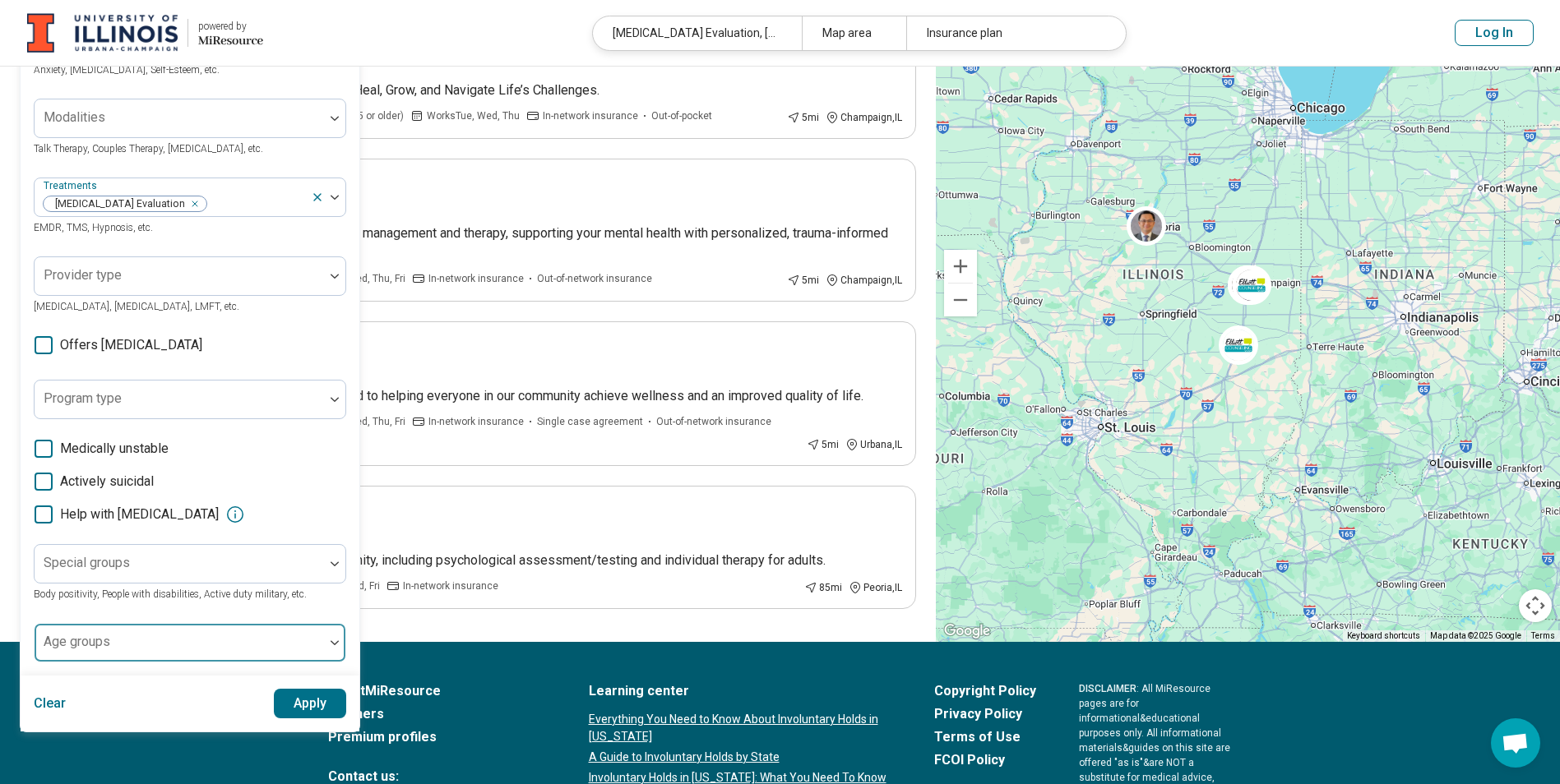
click at [225, 657] on div at bounding box center [179, 649] width 276 height 23
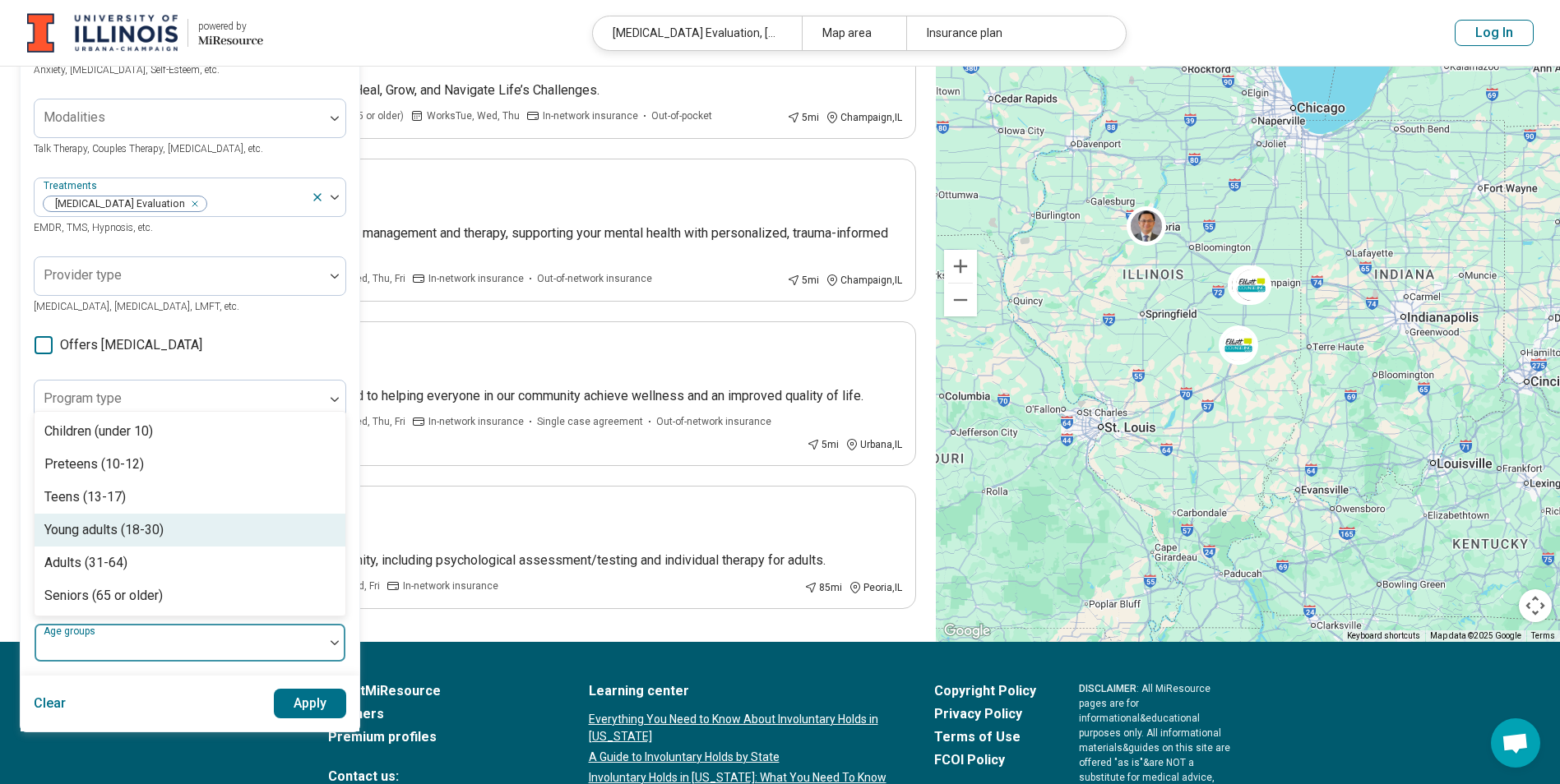
click at [185, 532] on div "Young adults (18-30)" at bounding box center [191, 530] width 311 height 33
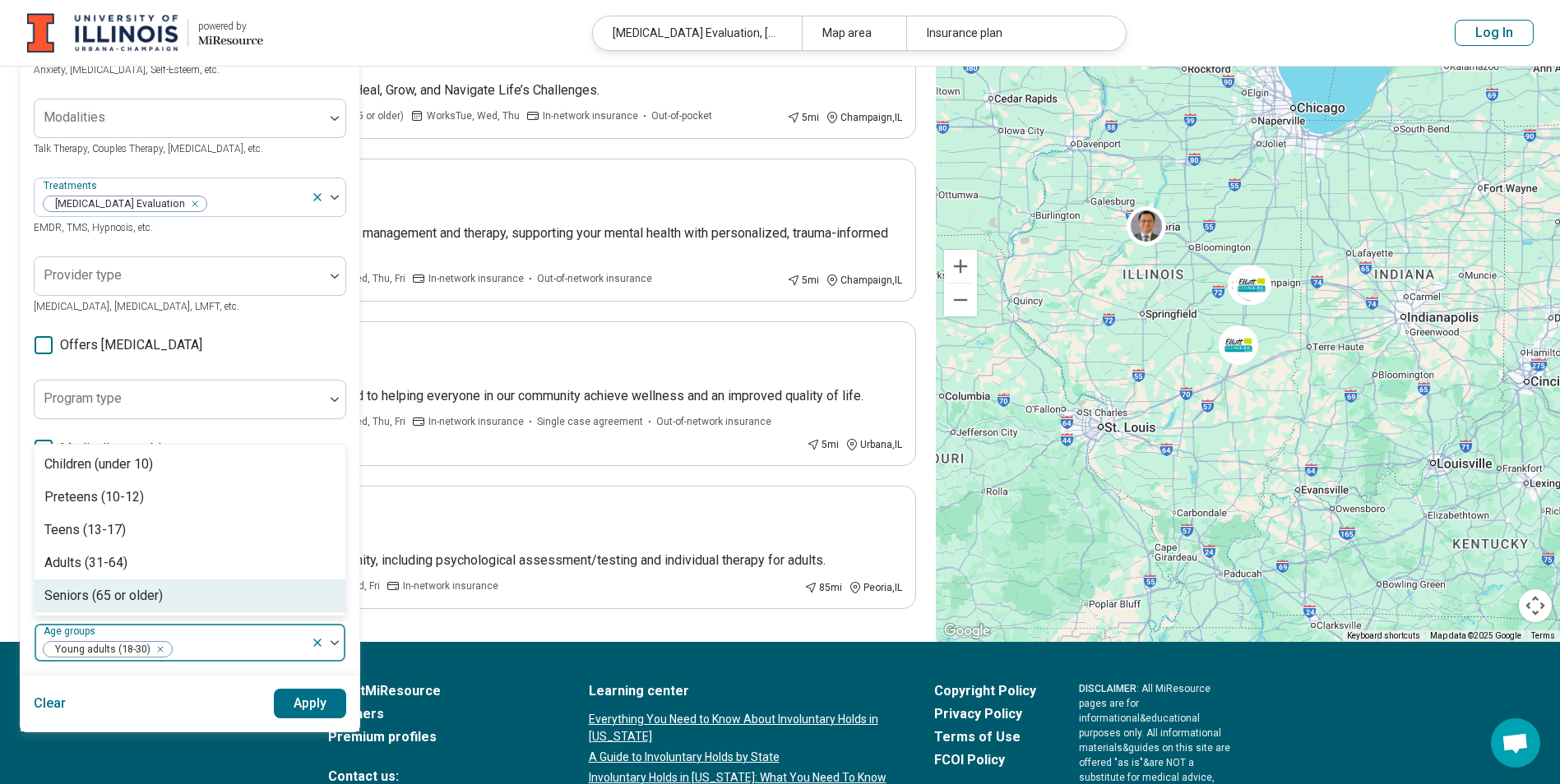
click at [257, 649] on div at bounding box center [239, 649] width 131 height 23
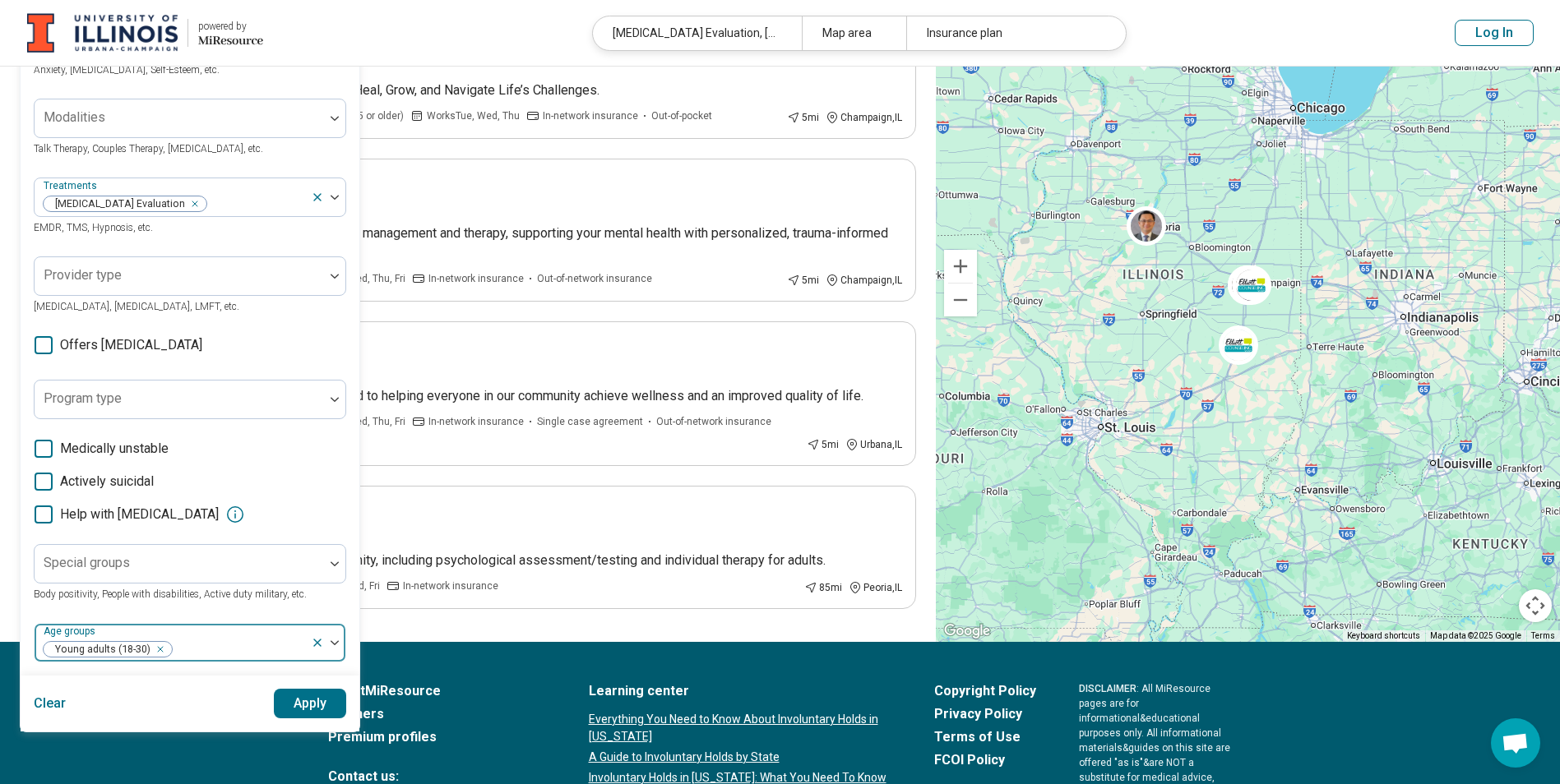
click at [250, 638] on div at bounding box center [239, 649] width 131 height 23
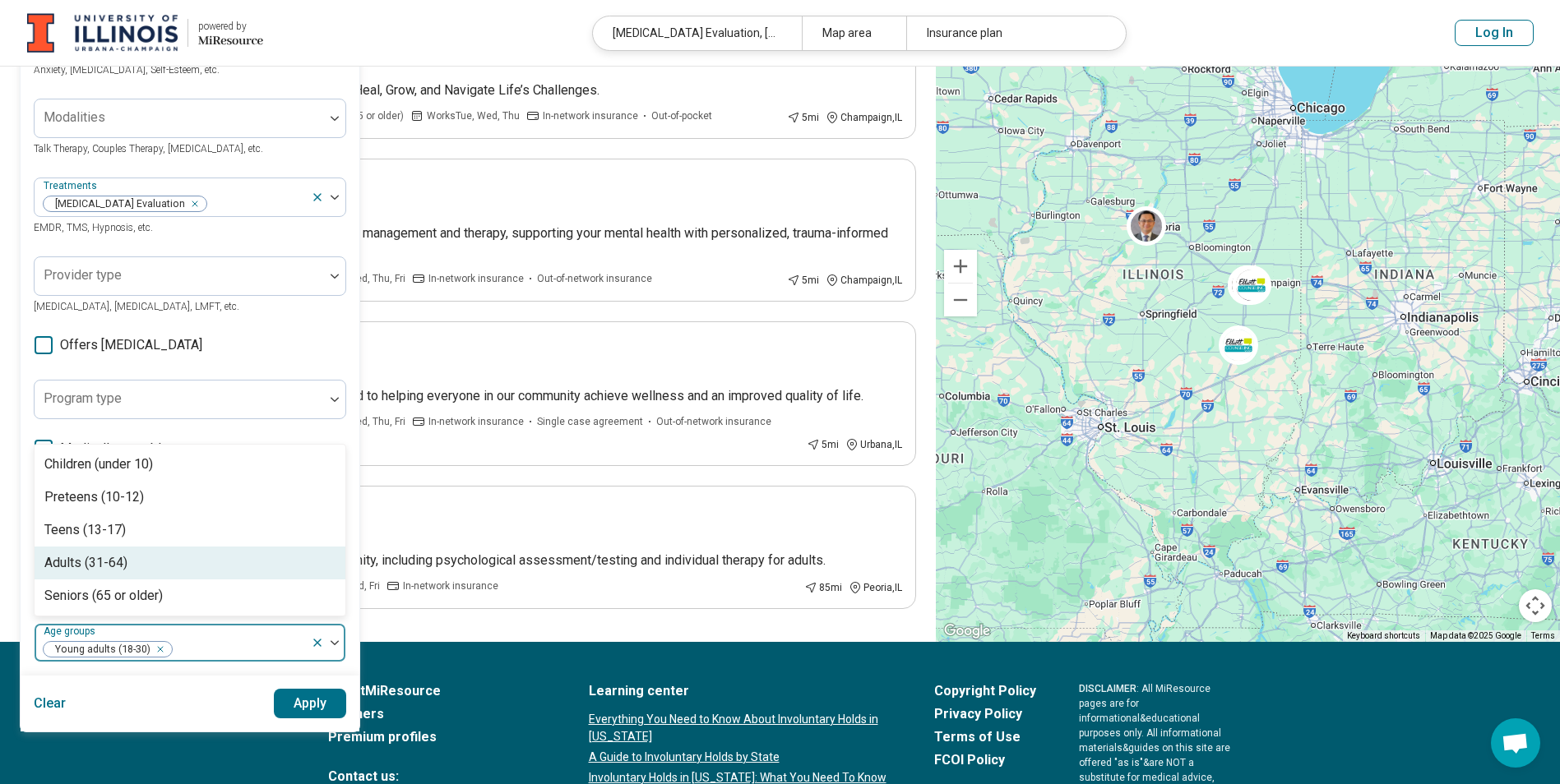
click at [184, 566] on div "Adults (31-64)" at bounding box center [191, 562] width 311 height 33
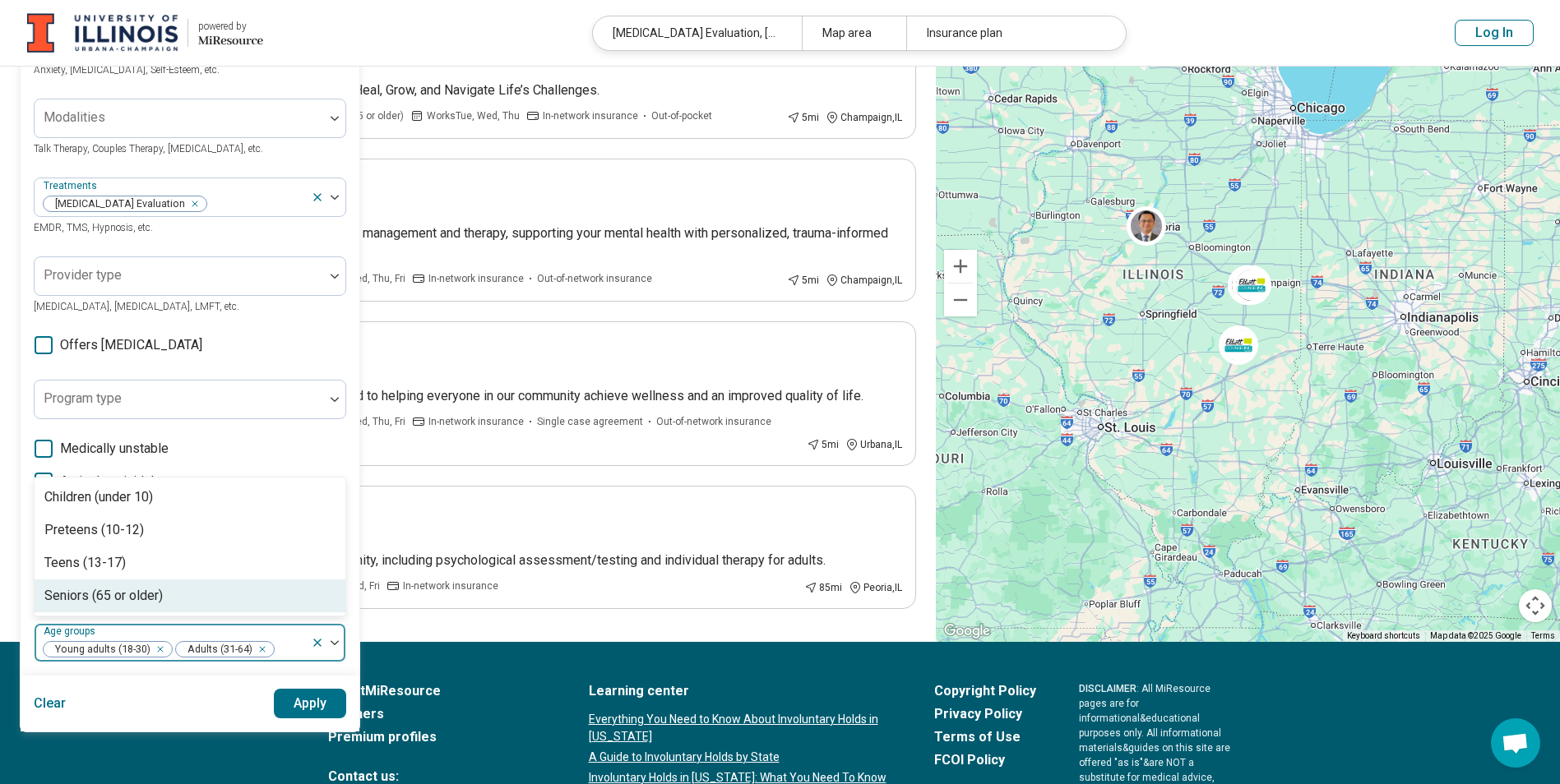
click at [294, 703] on button "Apply" at bounding box center [310, 703] width 73 height 30
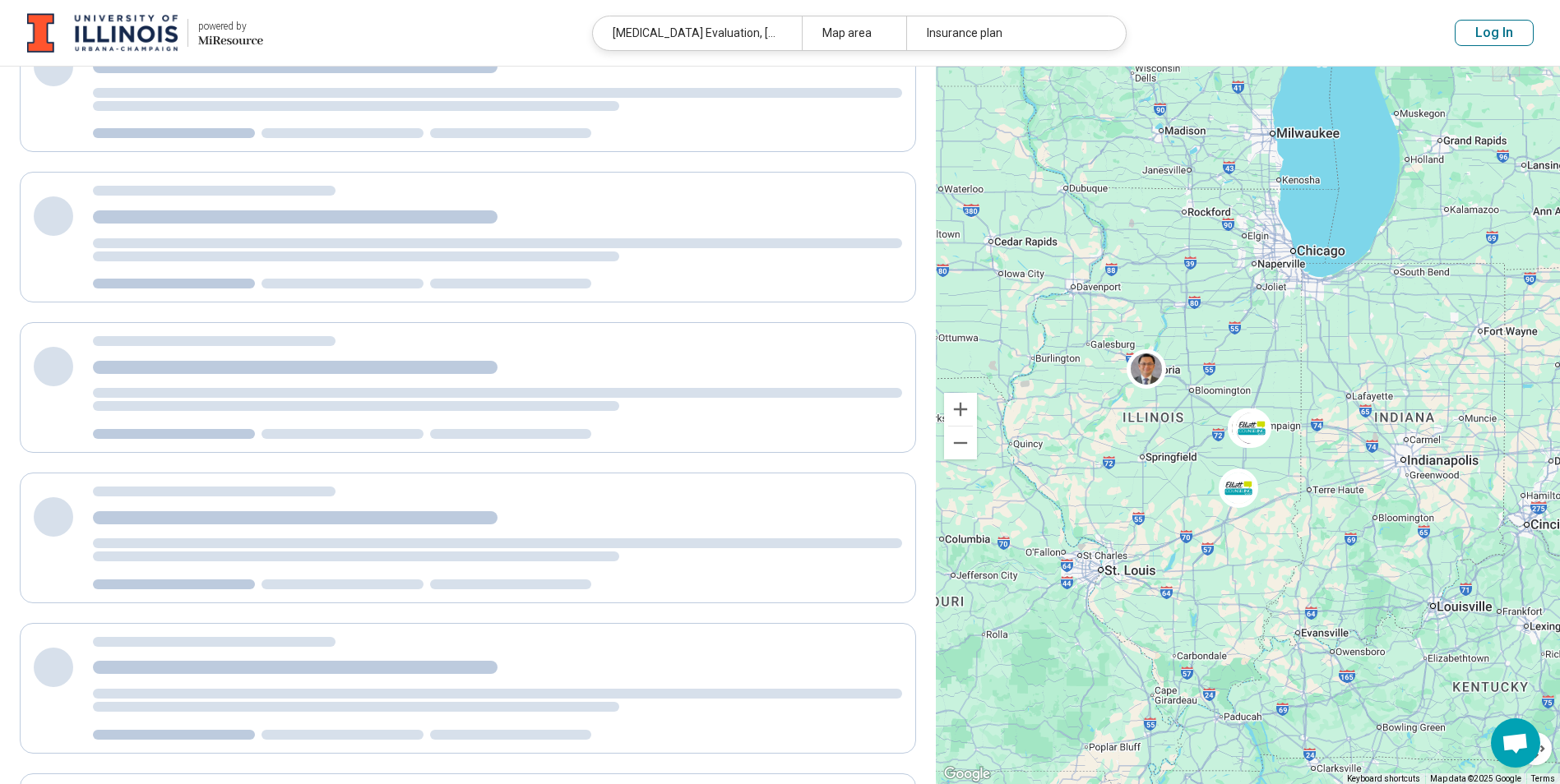
scroll to position [0, 0]
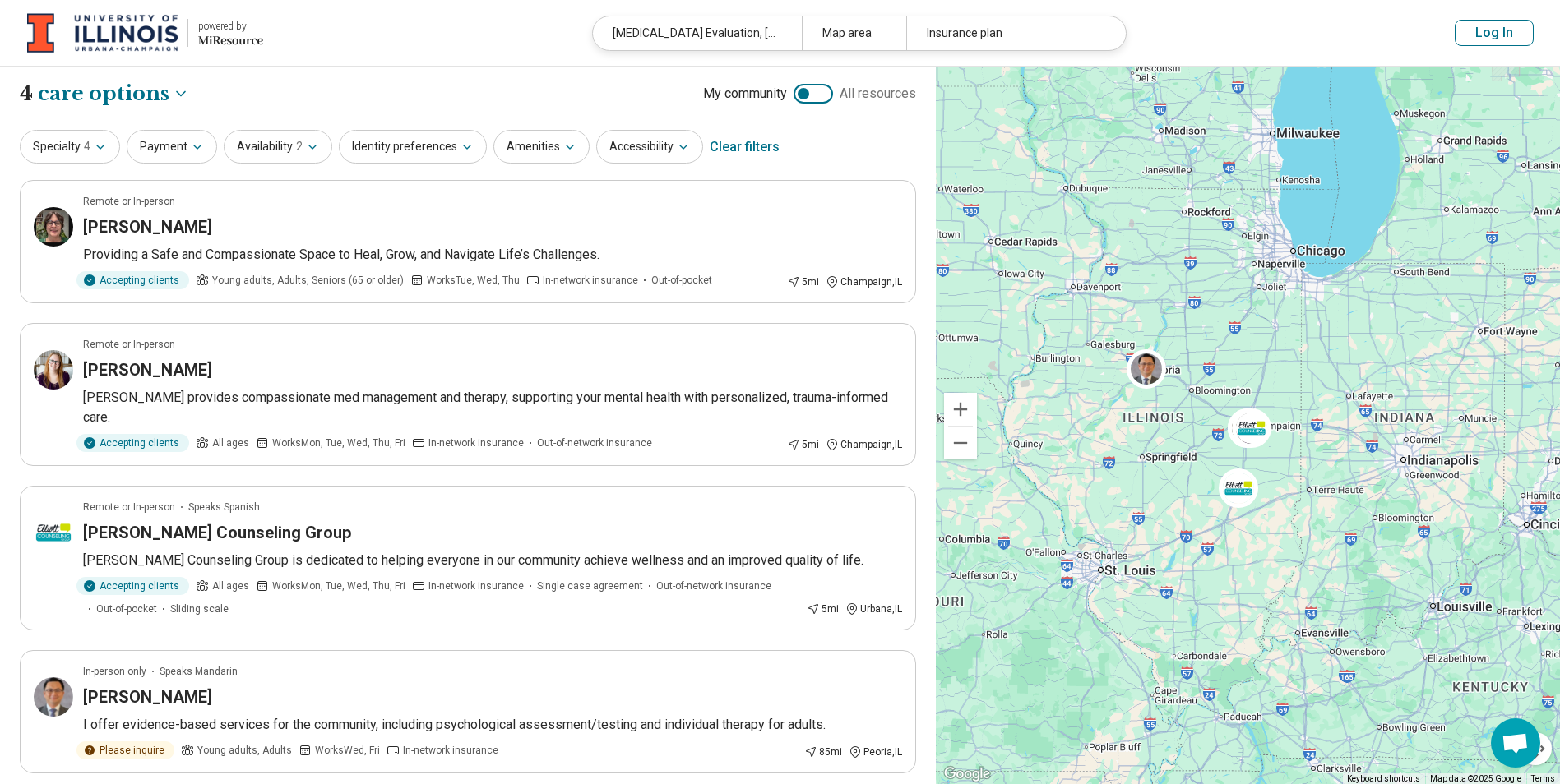
click at [1505, 33] on button "Log In" at bounding box center [1494, 32] width 79 height 26
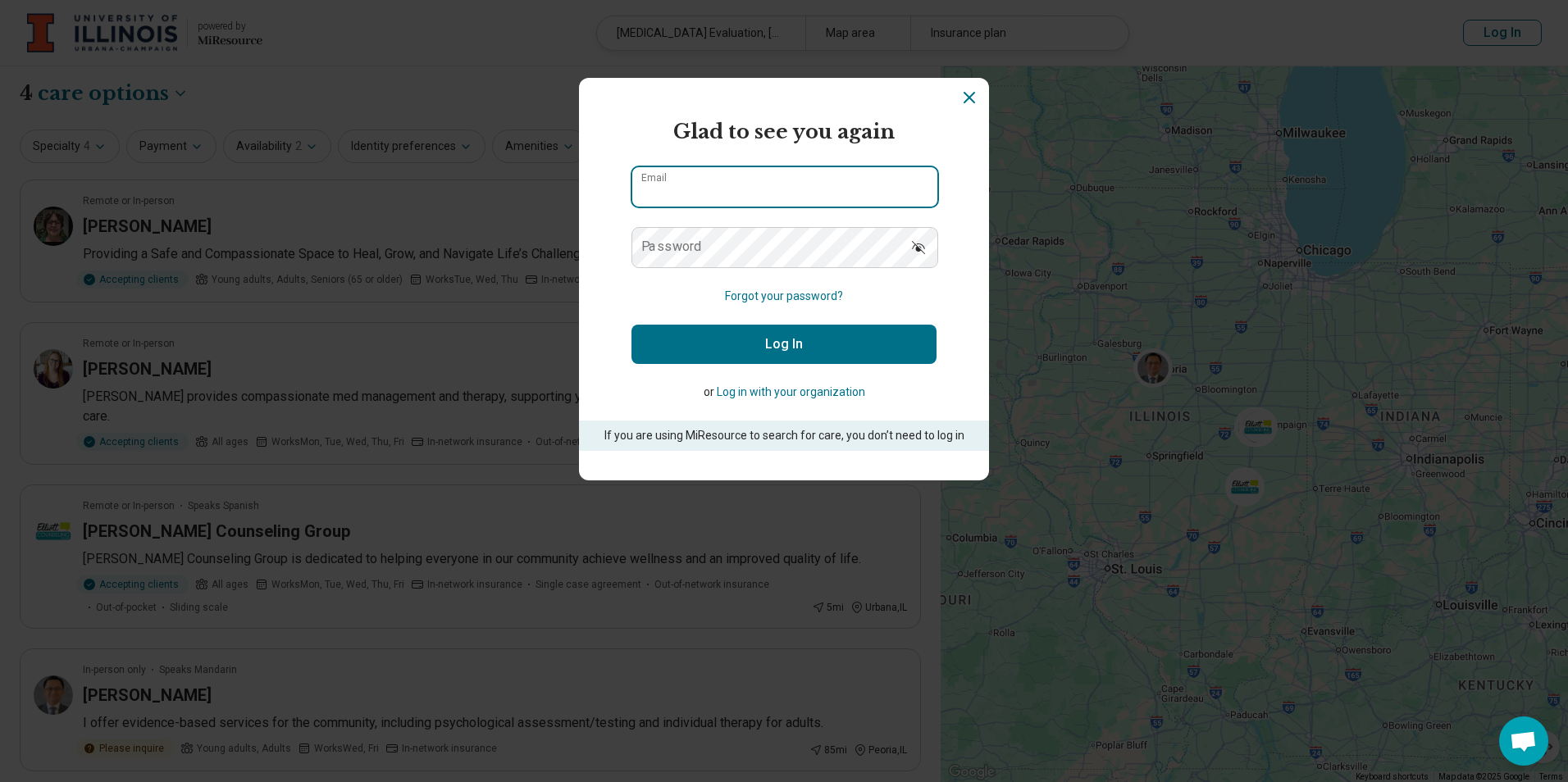
click at [787, 177] on input "Email" at bounding box center [785, 187] width 305 height 39
type input "**********"
click at [738, 357] on button "Log In" at bounding box center [784, 344] width 305 height 39
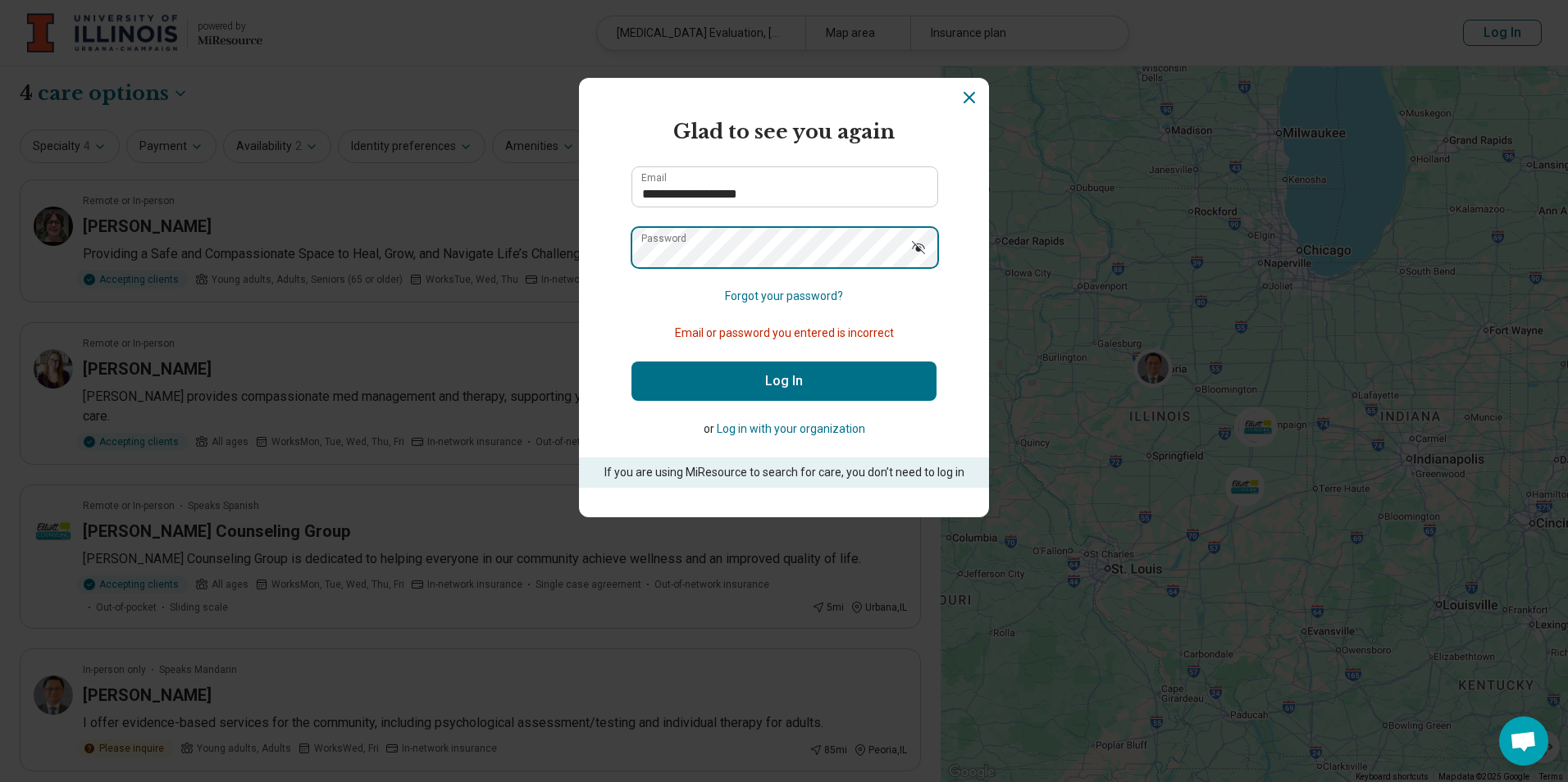
click at [620, 257] on section "**********" at bounding box center [784, 297] width 410 height 440
click at [631, 361] on button "Log In" at bounding box center [784, 381] width 305 height 39
click at [960, 91] on icon "Dismiss" at bounding box center [970, 97] width 20 height 20
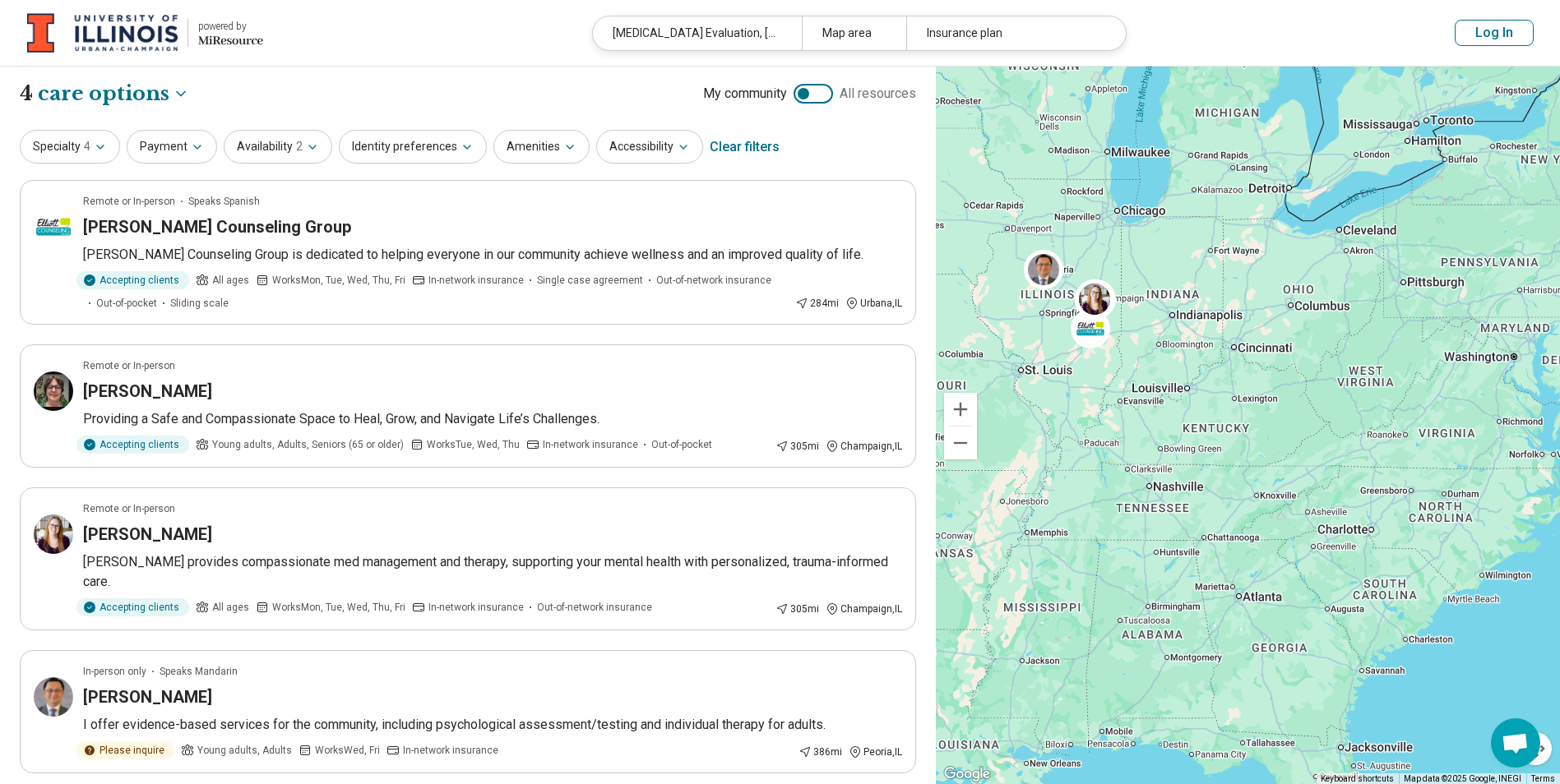
drag, startPoint x: 810, startPoint y: 147, endPoint x: 504, endPoint y: 97, distance: 310.1
click at [504, 97] on div "**********" at bounding box center [468, 93] width 896 height 28
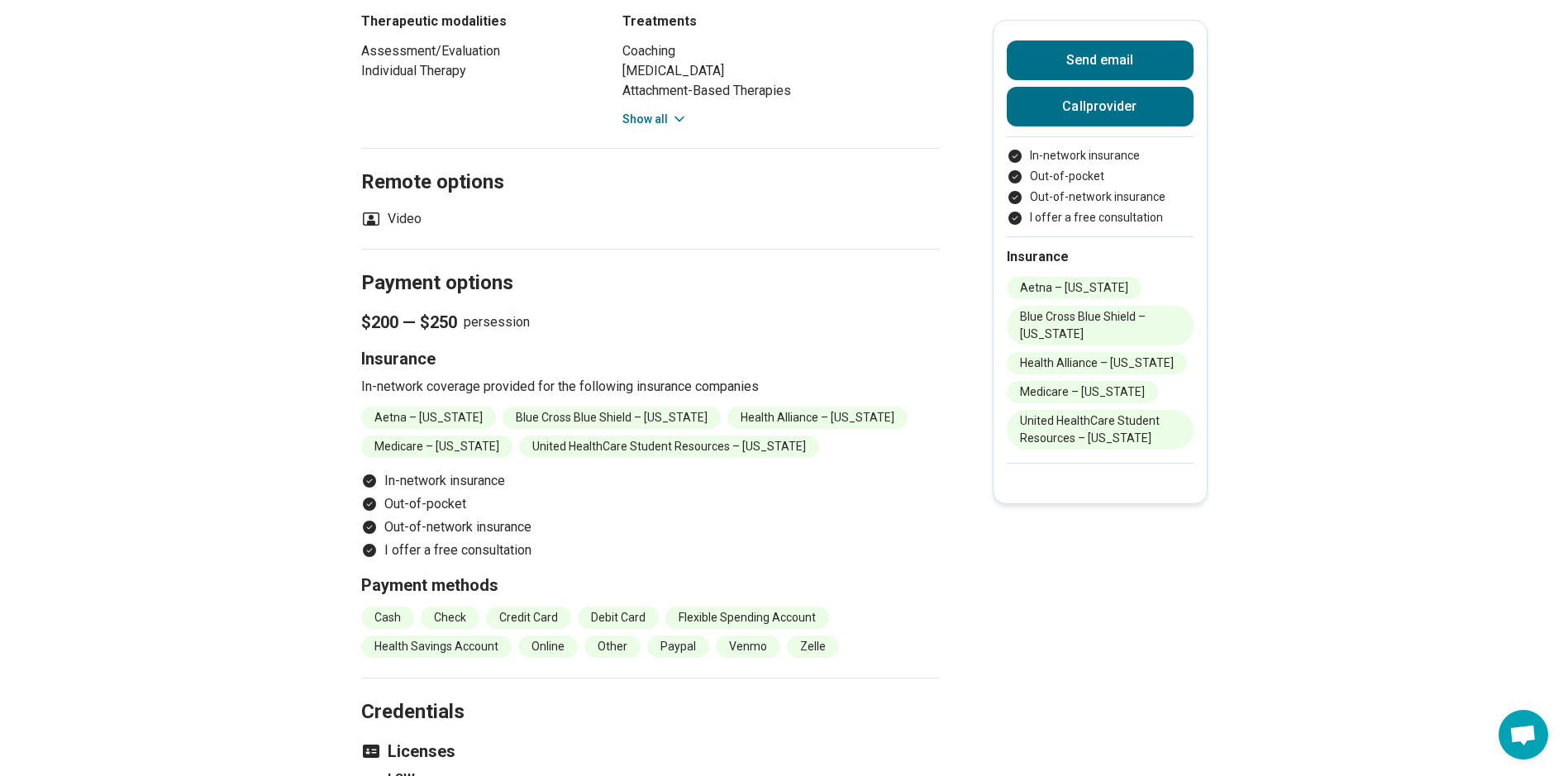
scroll to position [992, 0]
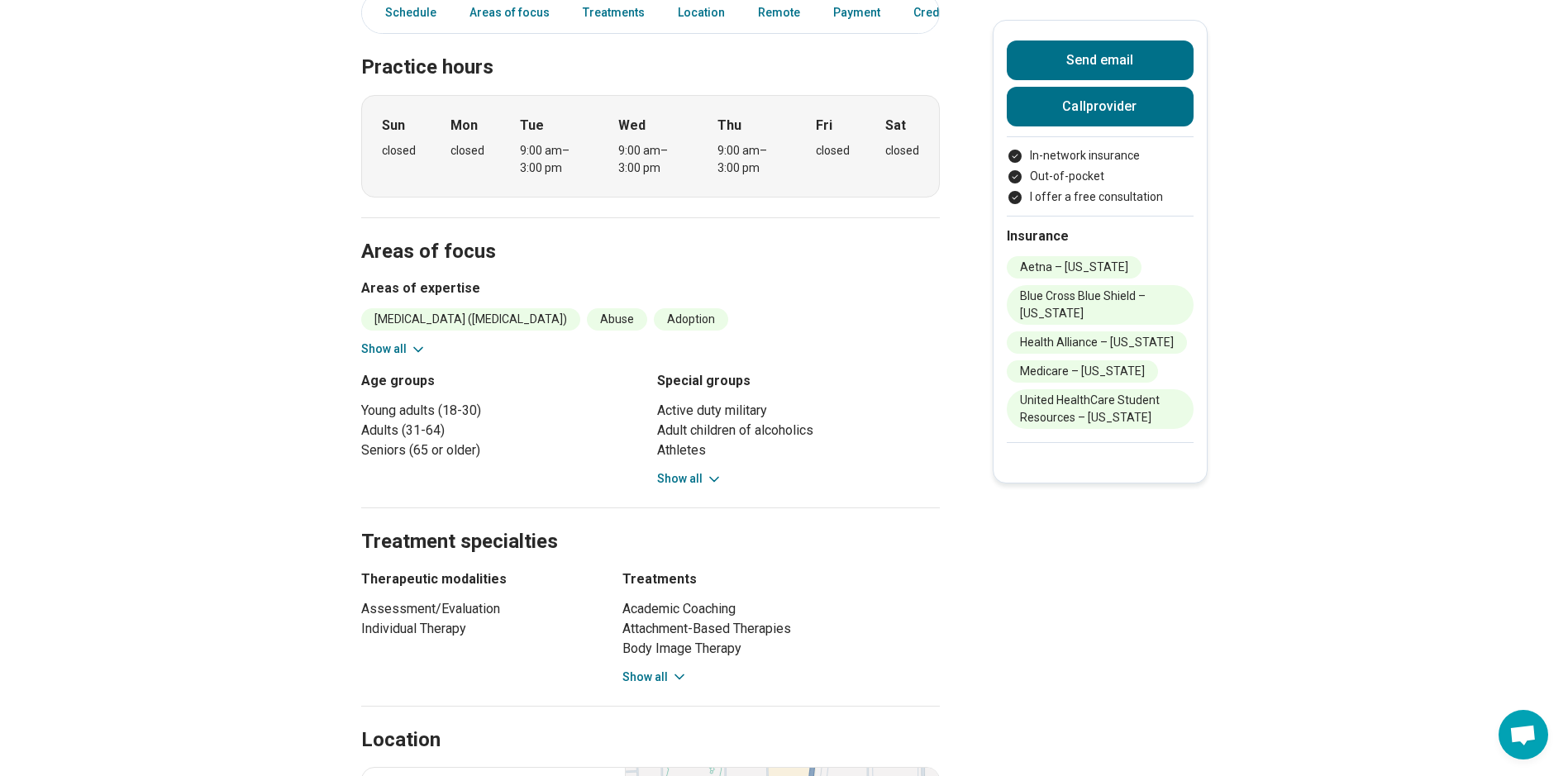
scroll to position [496, 0]
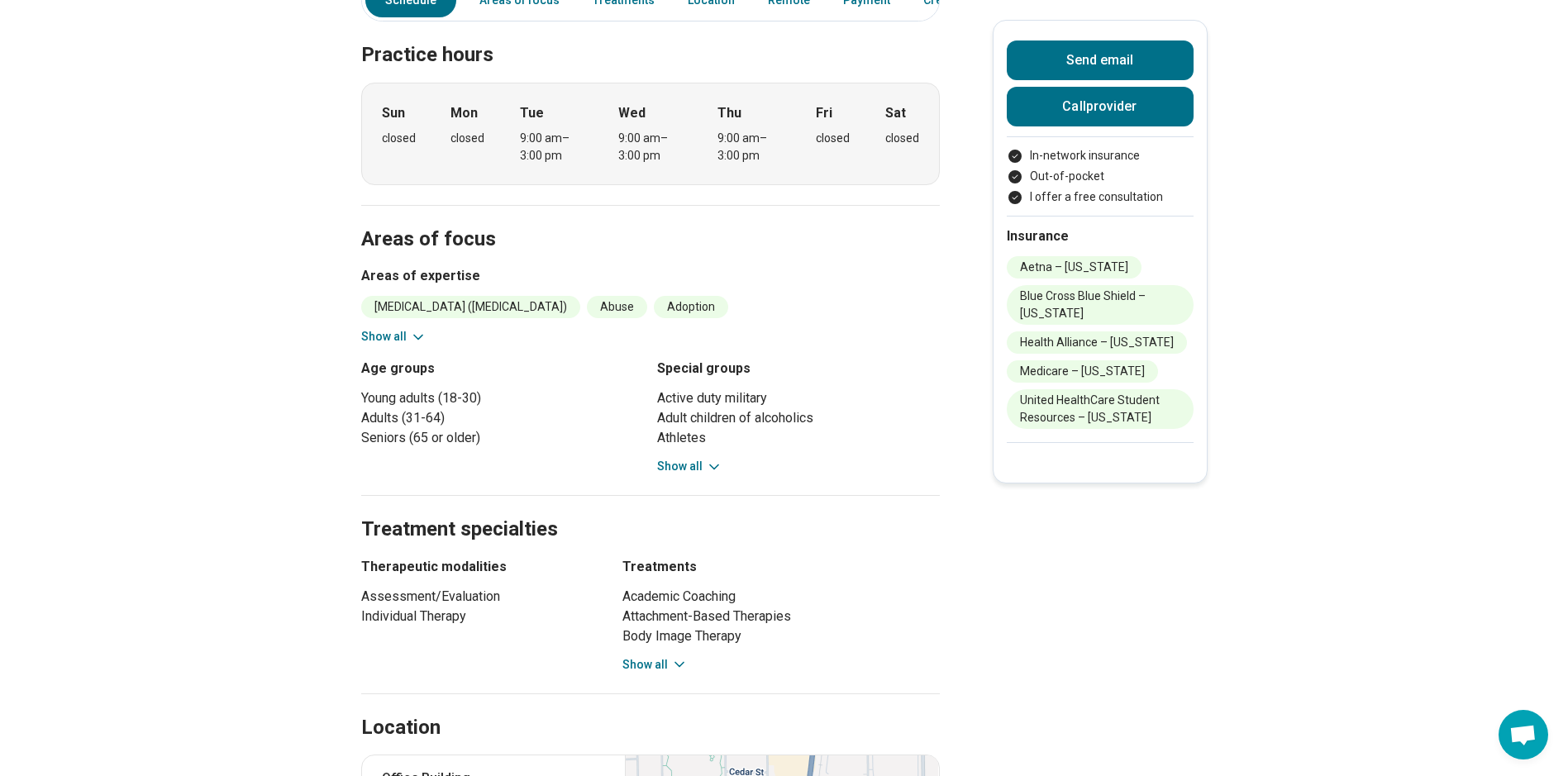
click at [694, 458] on button "Show all" at bounding box center [690, 466] width 66 height 17
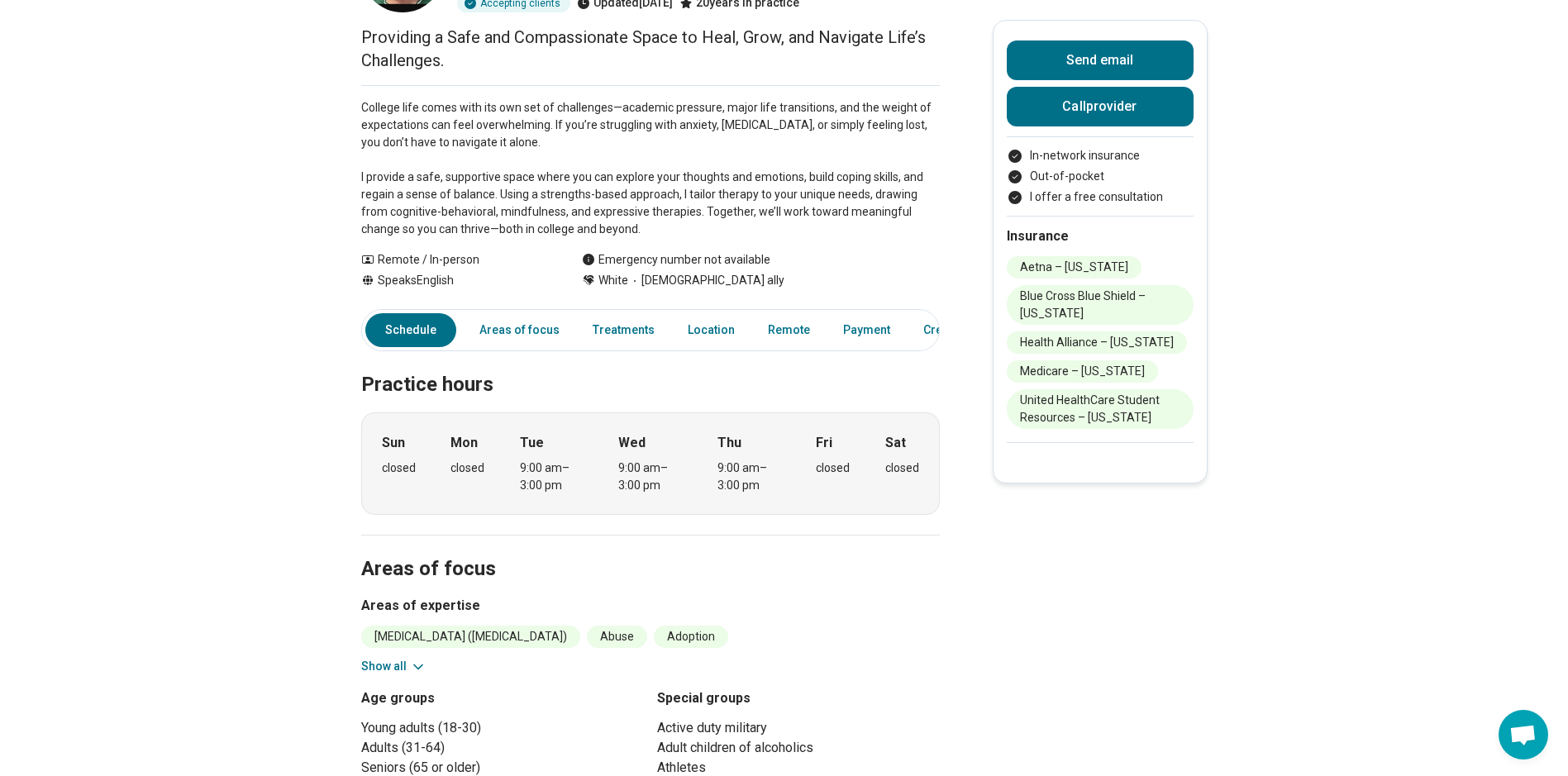
scroll to position [165, 0]
